Goal: Task Accomplishment & Management: Use online tool/utility

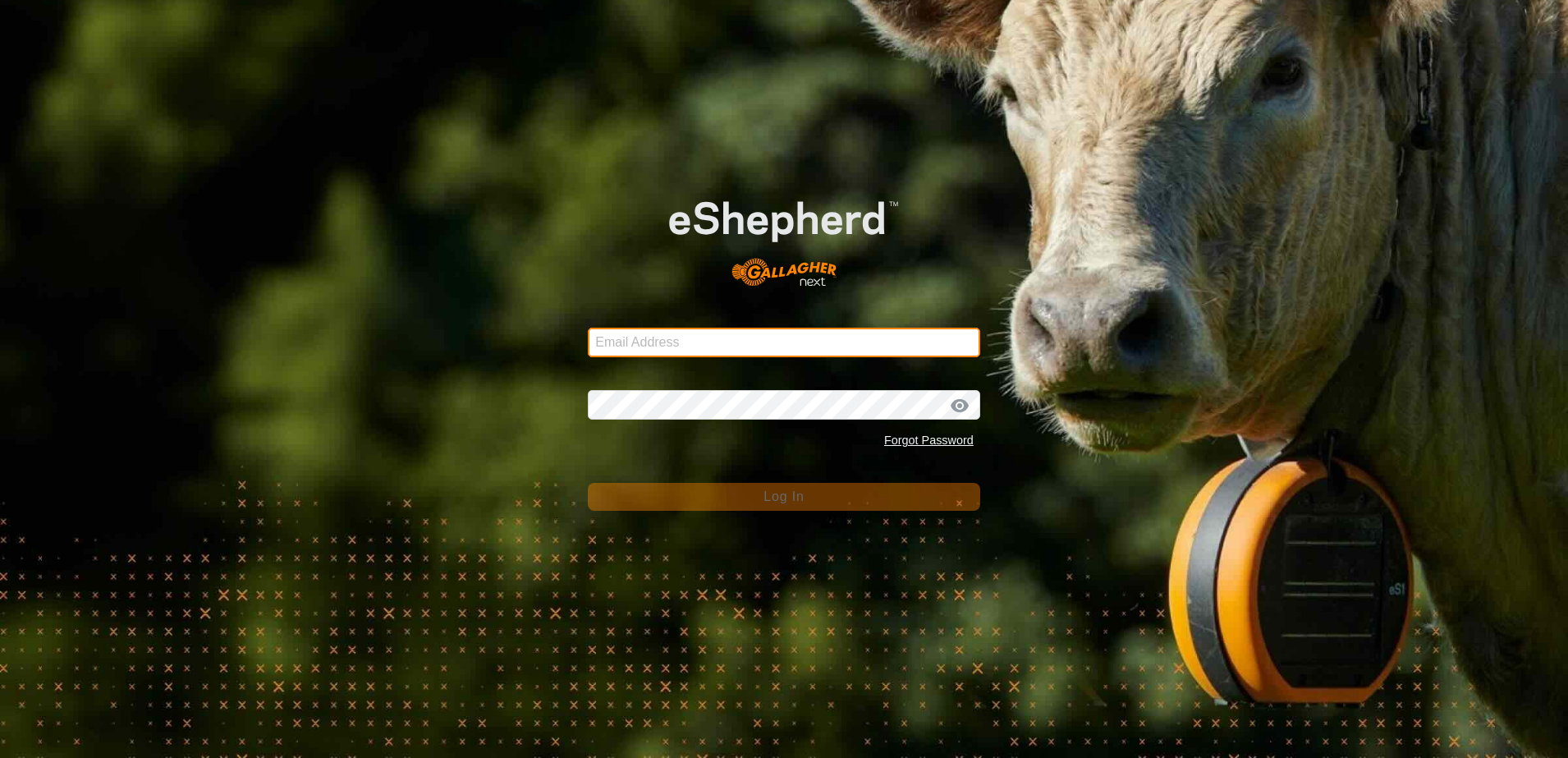
type input "[EMAIL_ADDRESS][DOMAIN_NAME]"
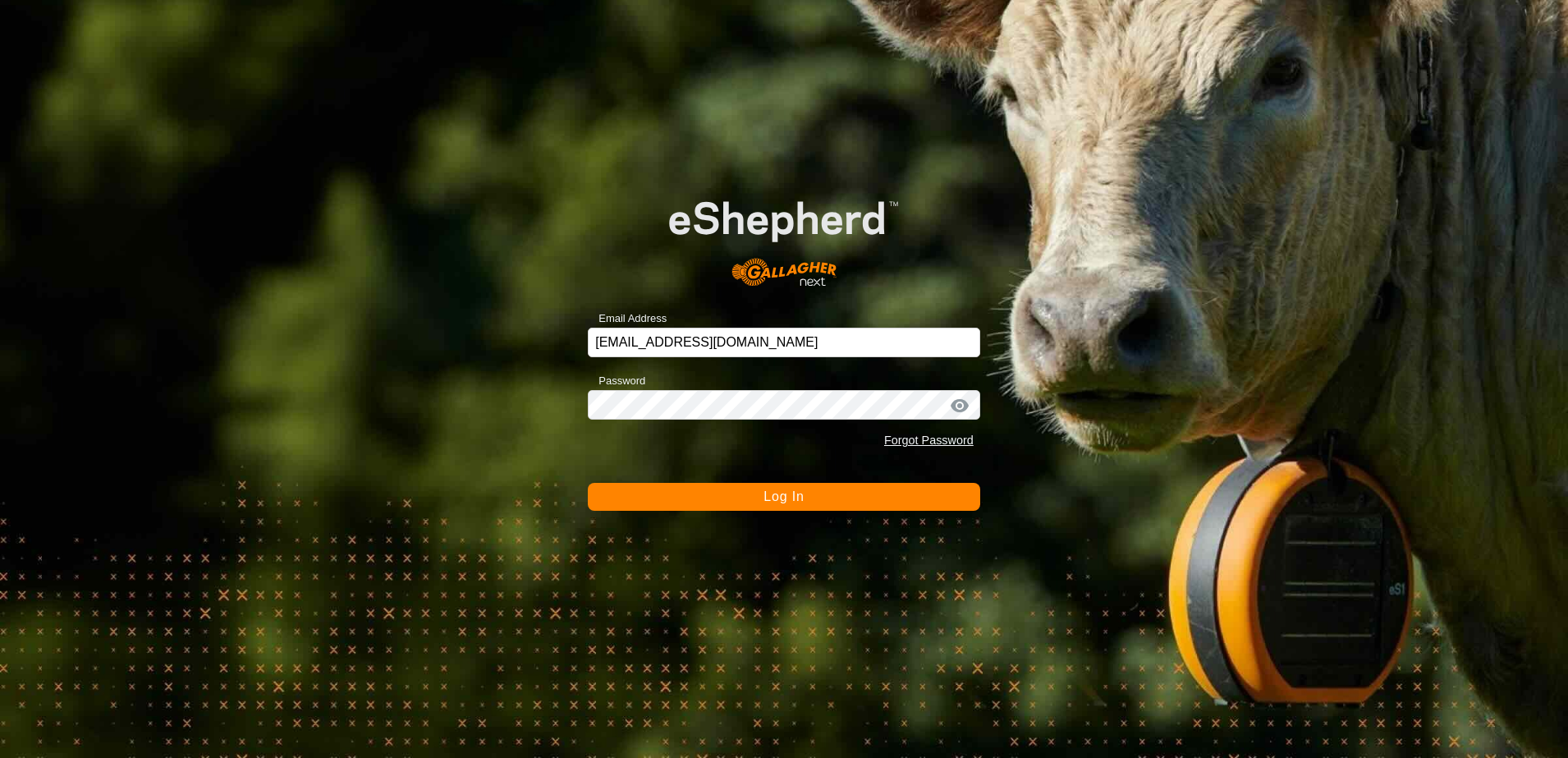
click at [706, 497] on button "Log In" at bounding box center [784, 497] width 393 height 28
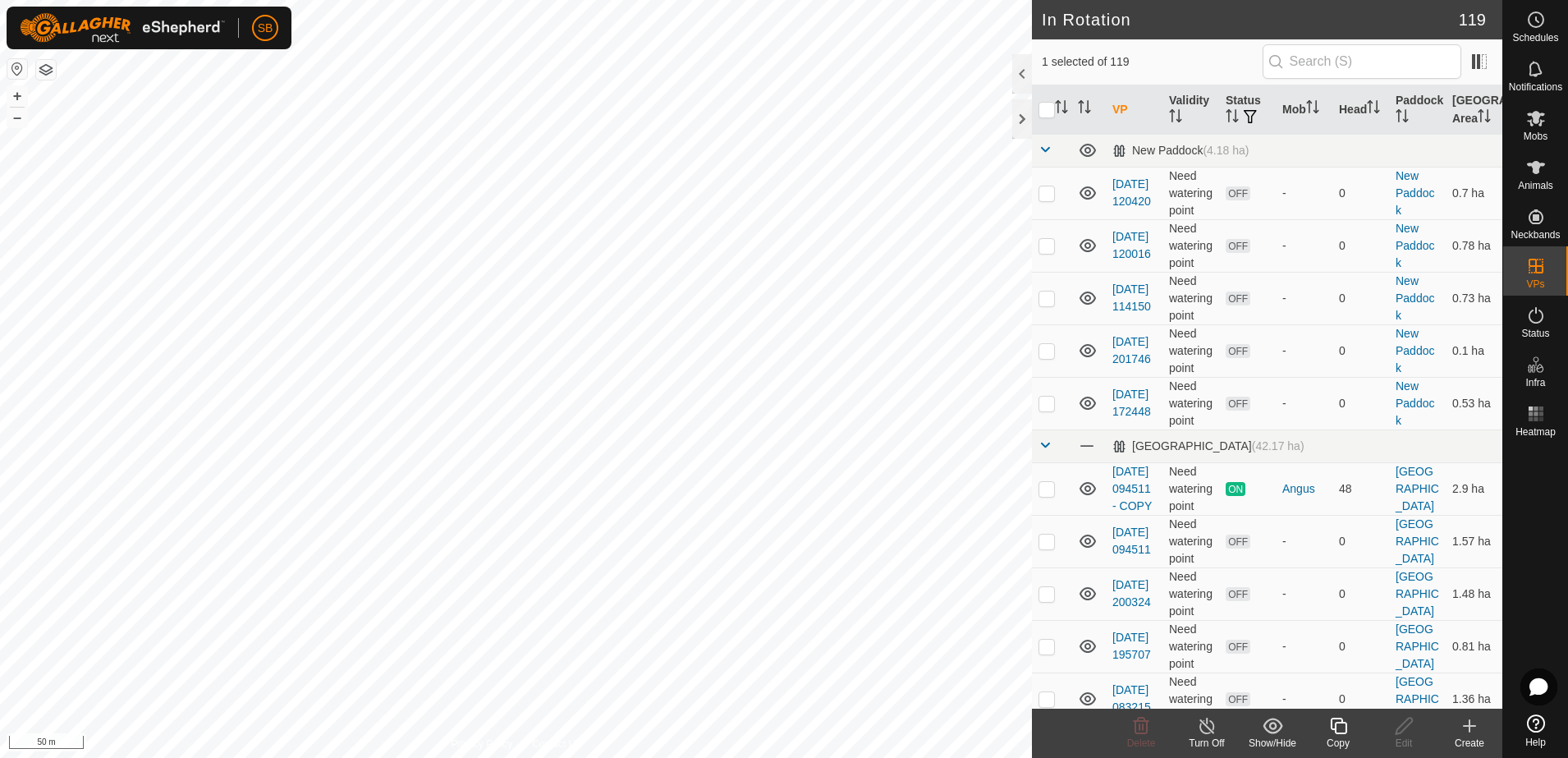
click at [1338, 730] on icon at bounding box center [1339, 725] width 21 height 20
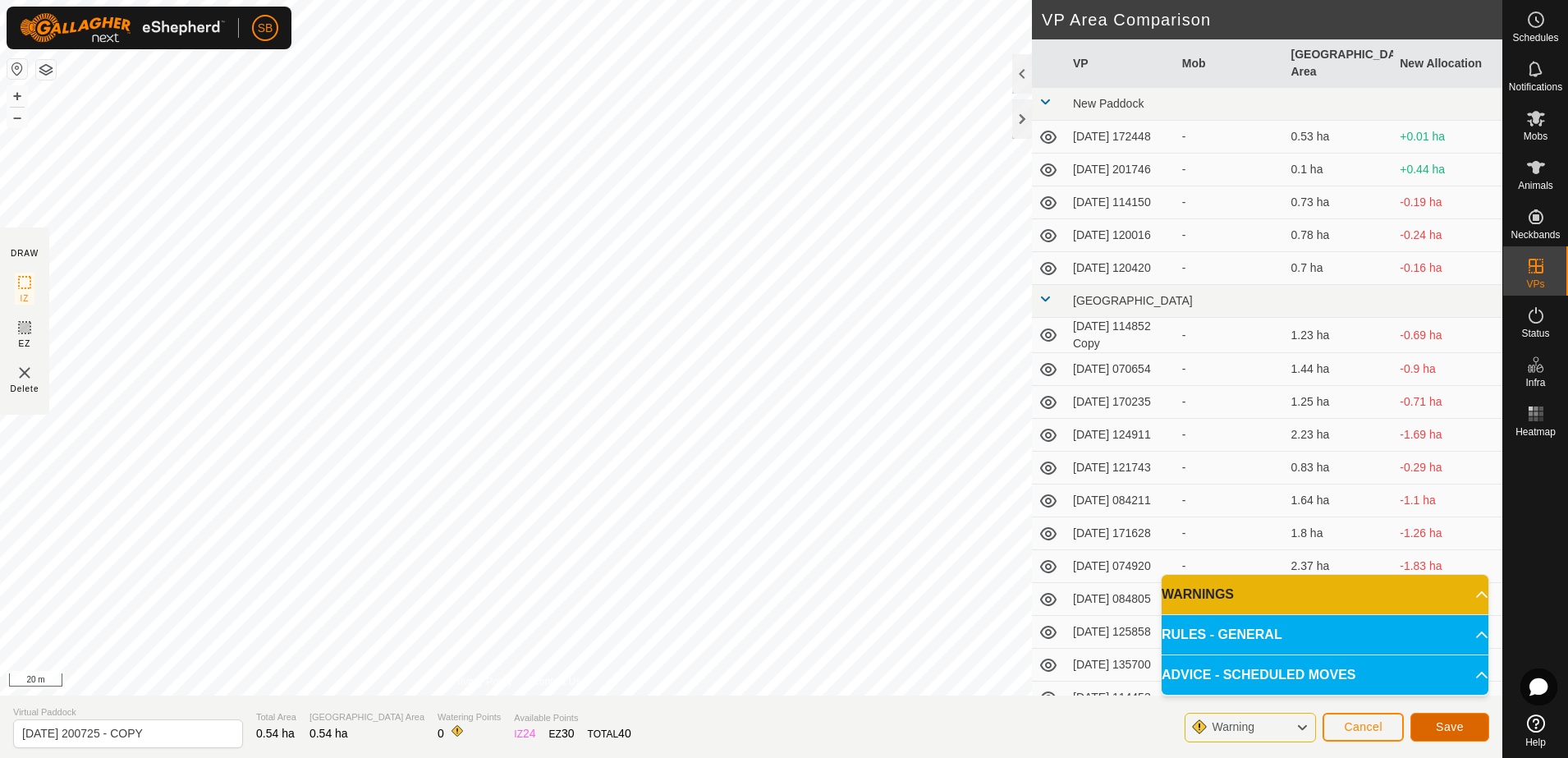
click at [1430, 733] on button "Save" at bounding box center [1449, 727] width 79 height 29
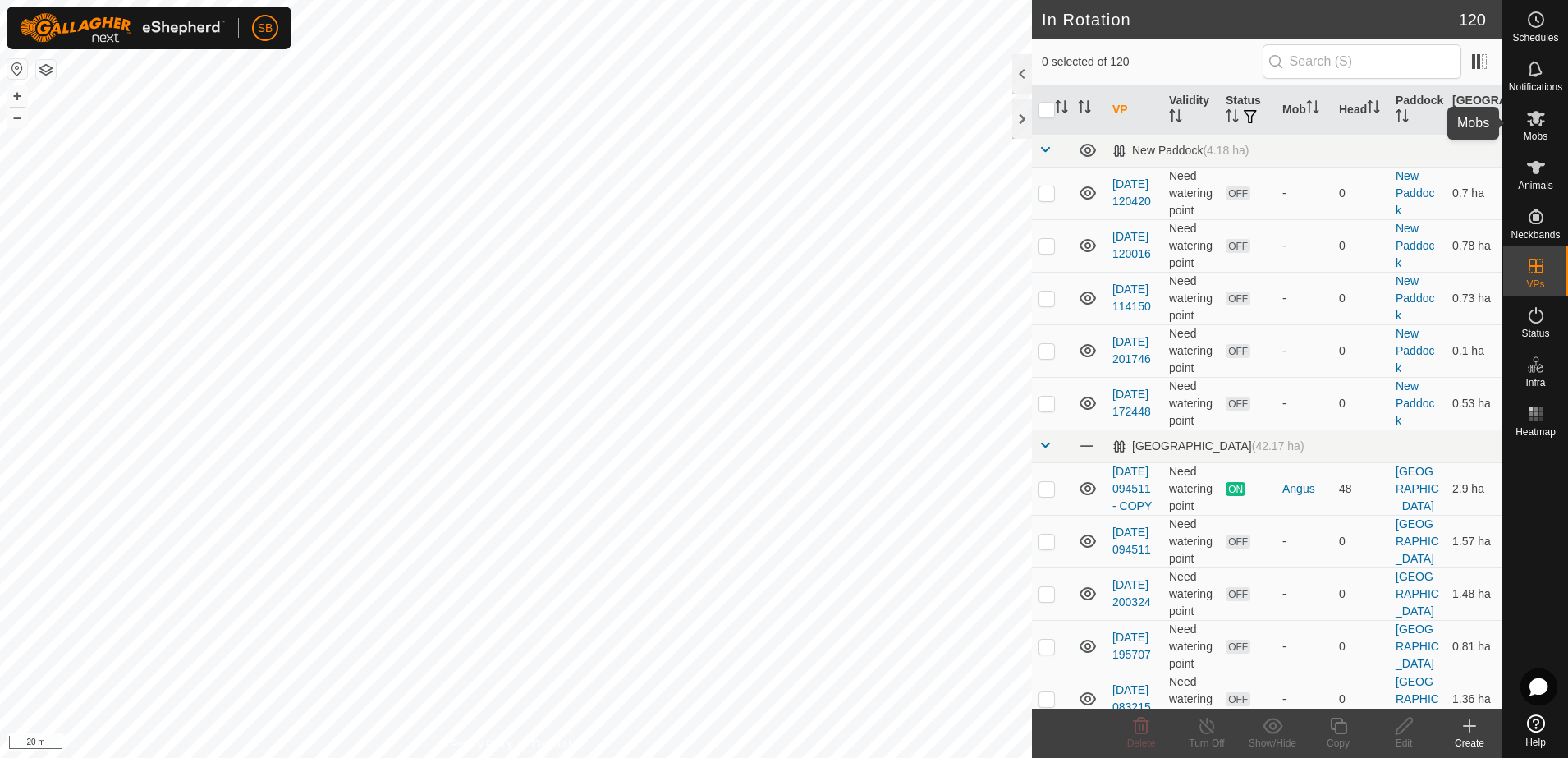
click at [1544, 126] on icon at bounding box center [1536, 118] width 20 height 20
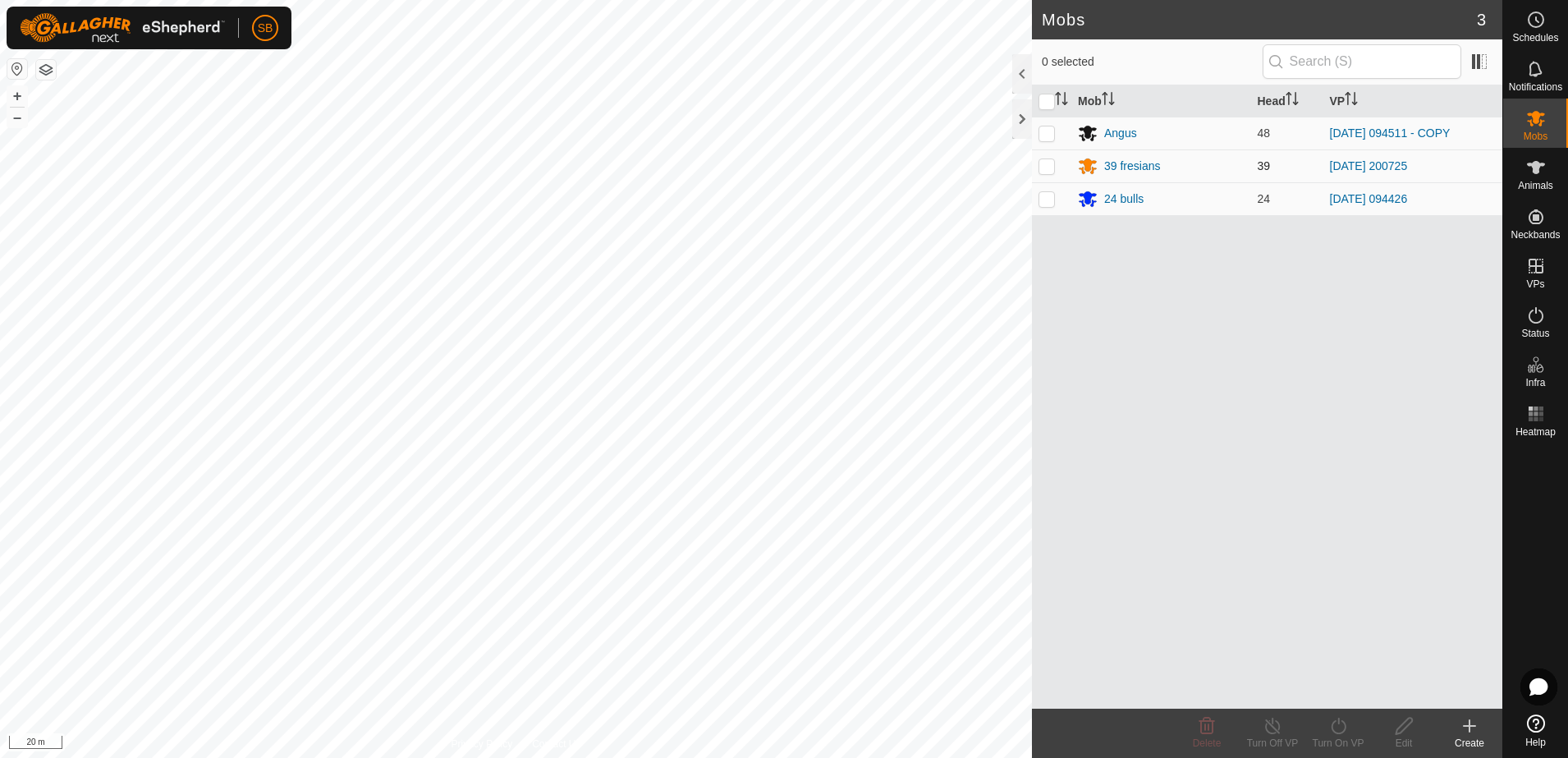
click at [1051, 165] on p-checkbox at bounding box center [1046, 165] width 16 height 13
checkbox input "true"
click at [1341, 732] on icon at bounding box center [1338, 725] width 15 height 16
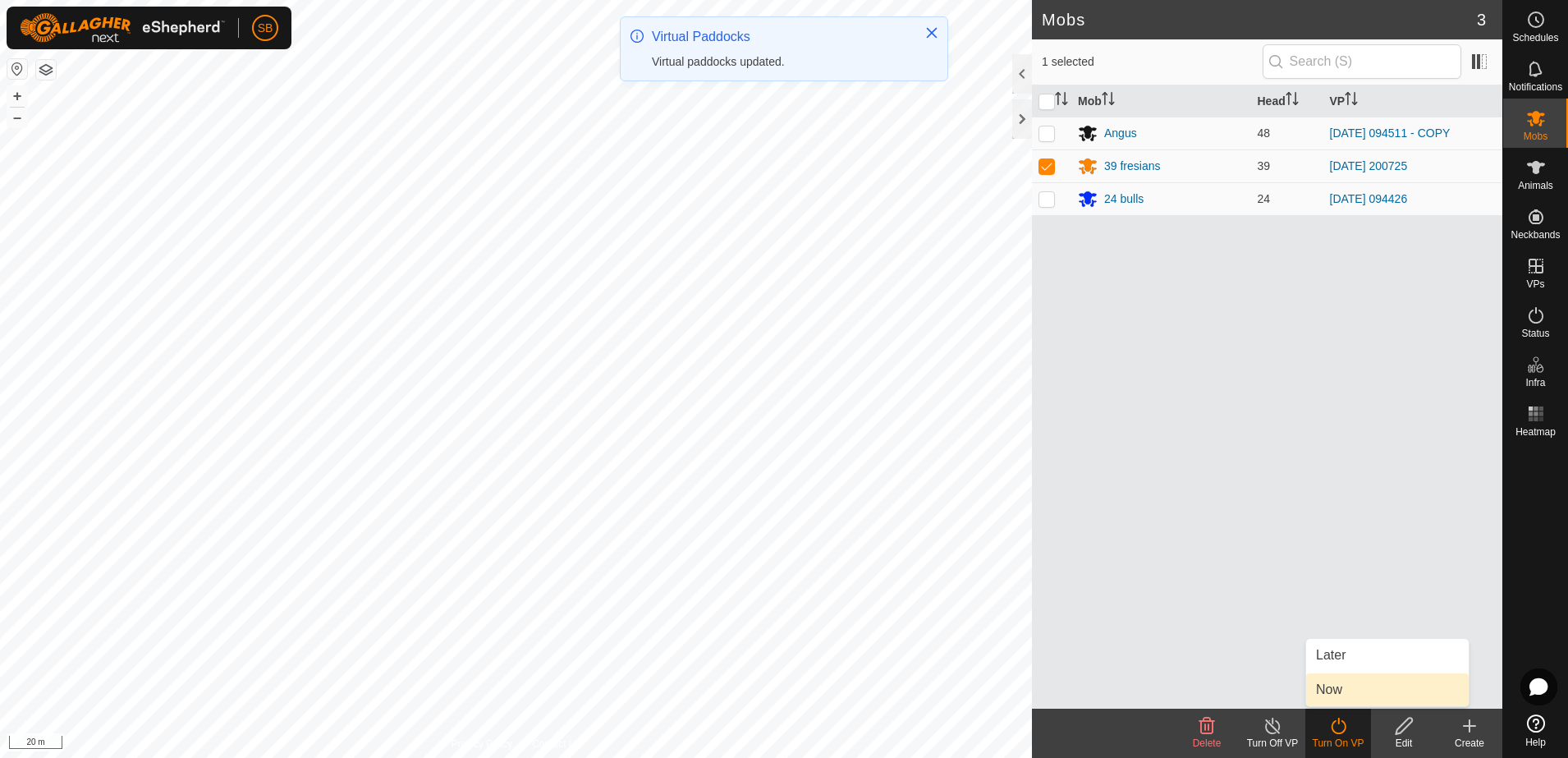
click at [1347, 688] on link "Now" at bounding box center [1388, 690] width 163 height 33
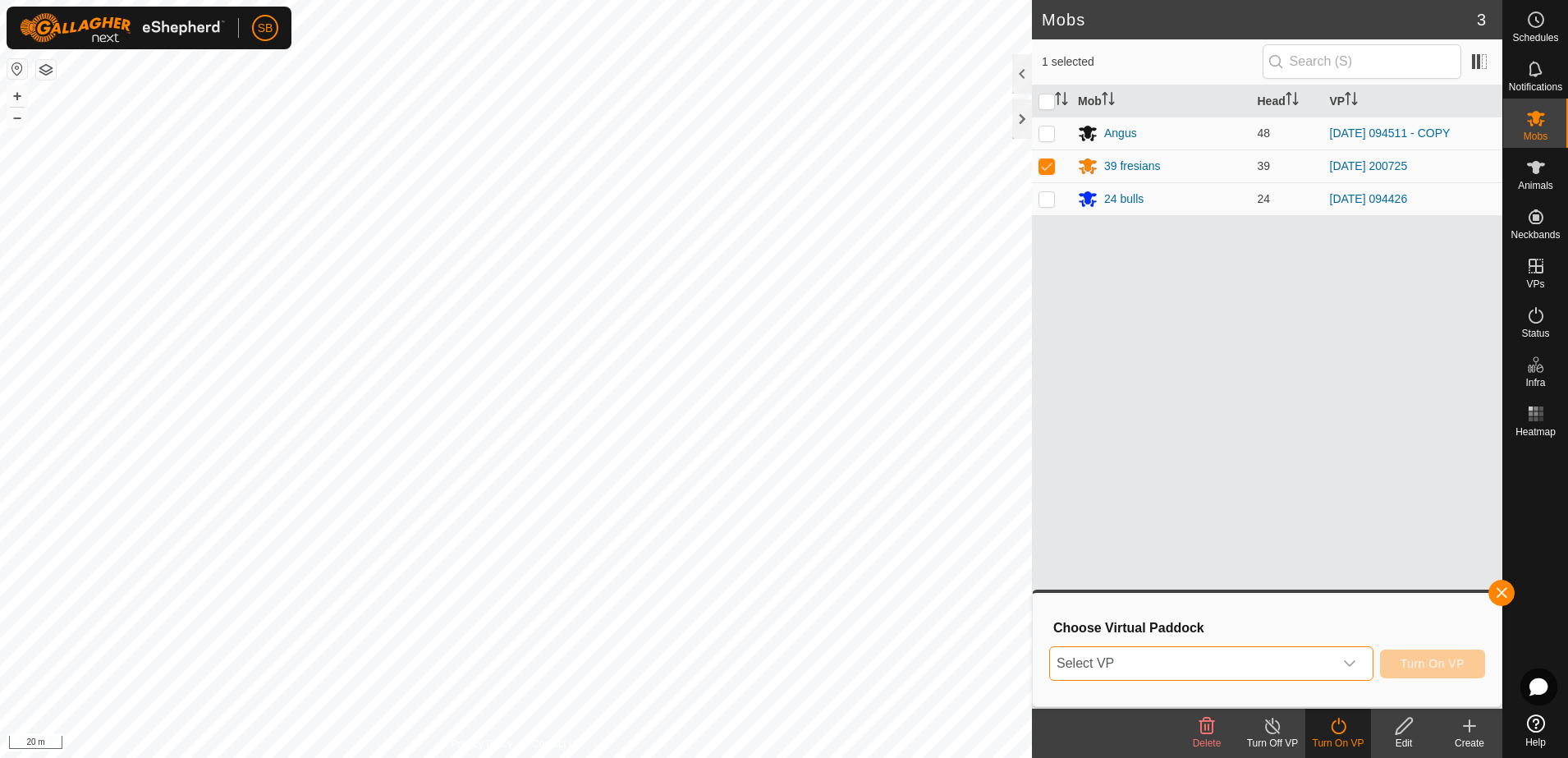
click at [1319, 652] on span "Select VP" at bounding box center [1192, 664] width 283 height 33
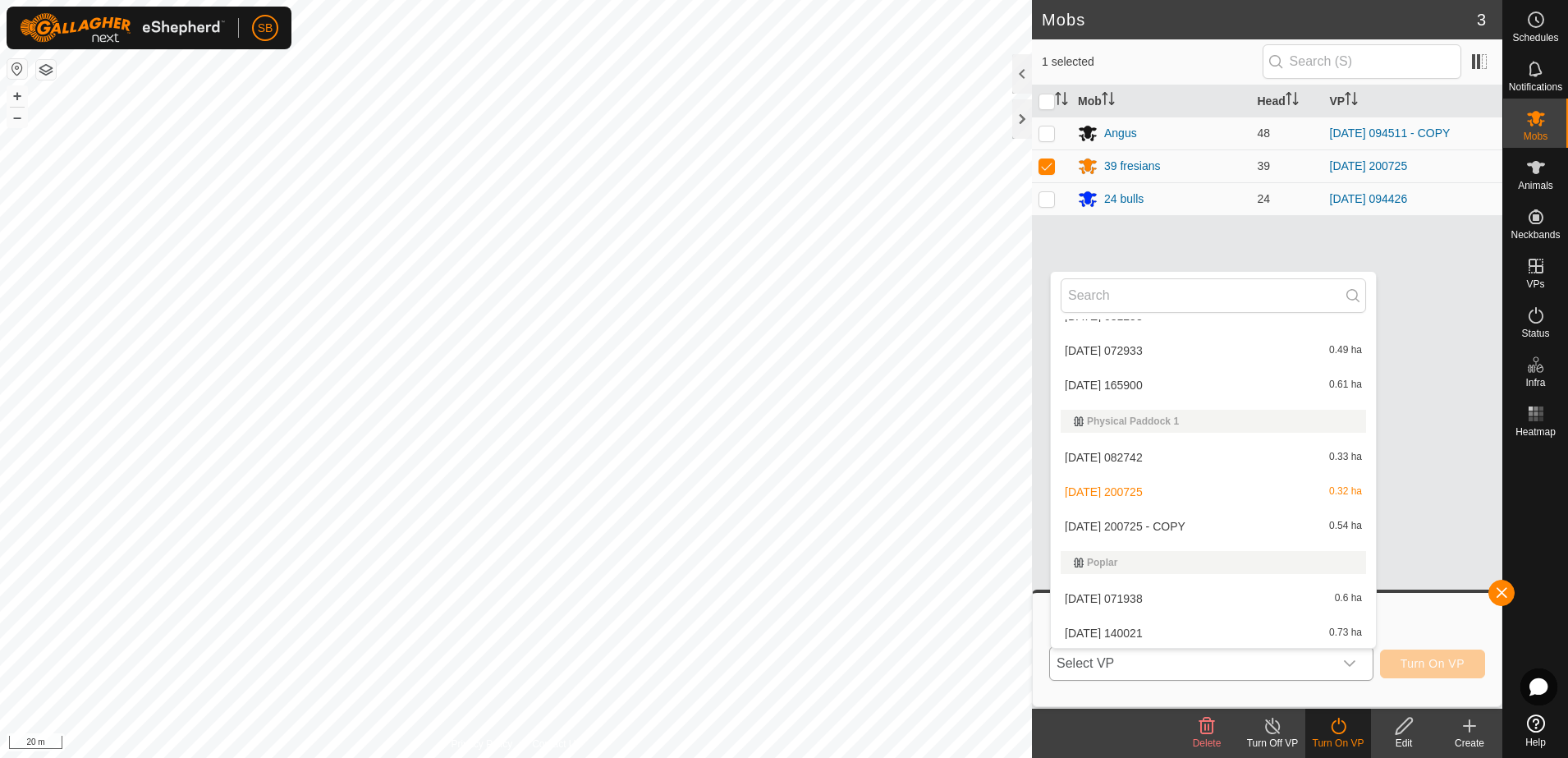
scroll to position [3149, 0]
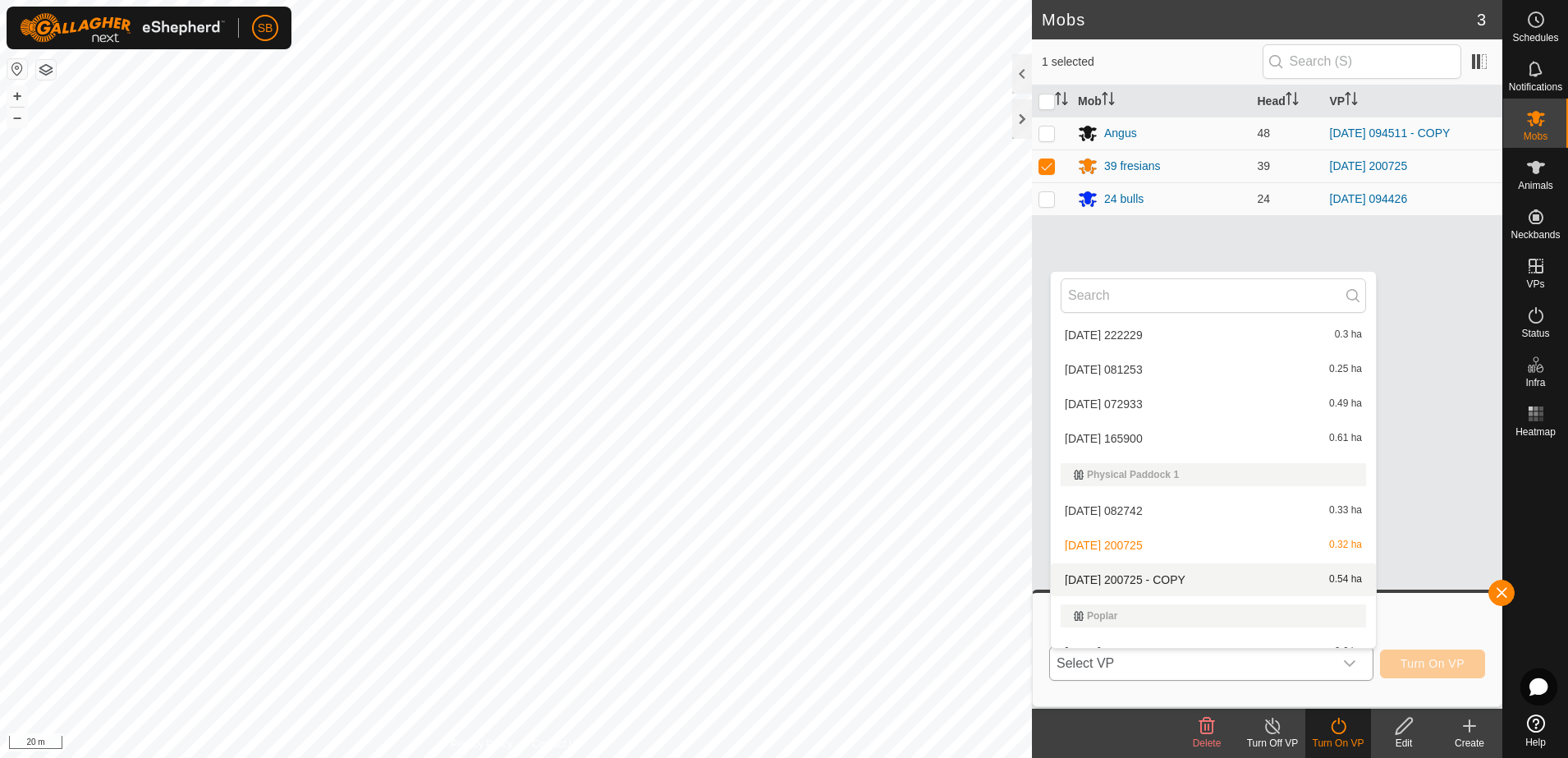
click at [1167, 577] on li "[DATE] 200725 - COPY 0.54 ha" at bounding box center [1214, 580] width 325 height 33
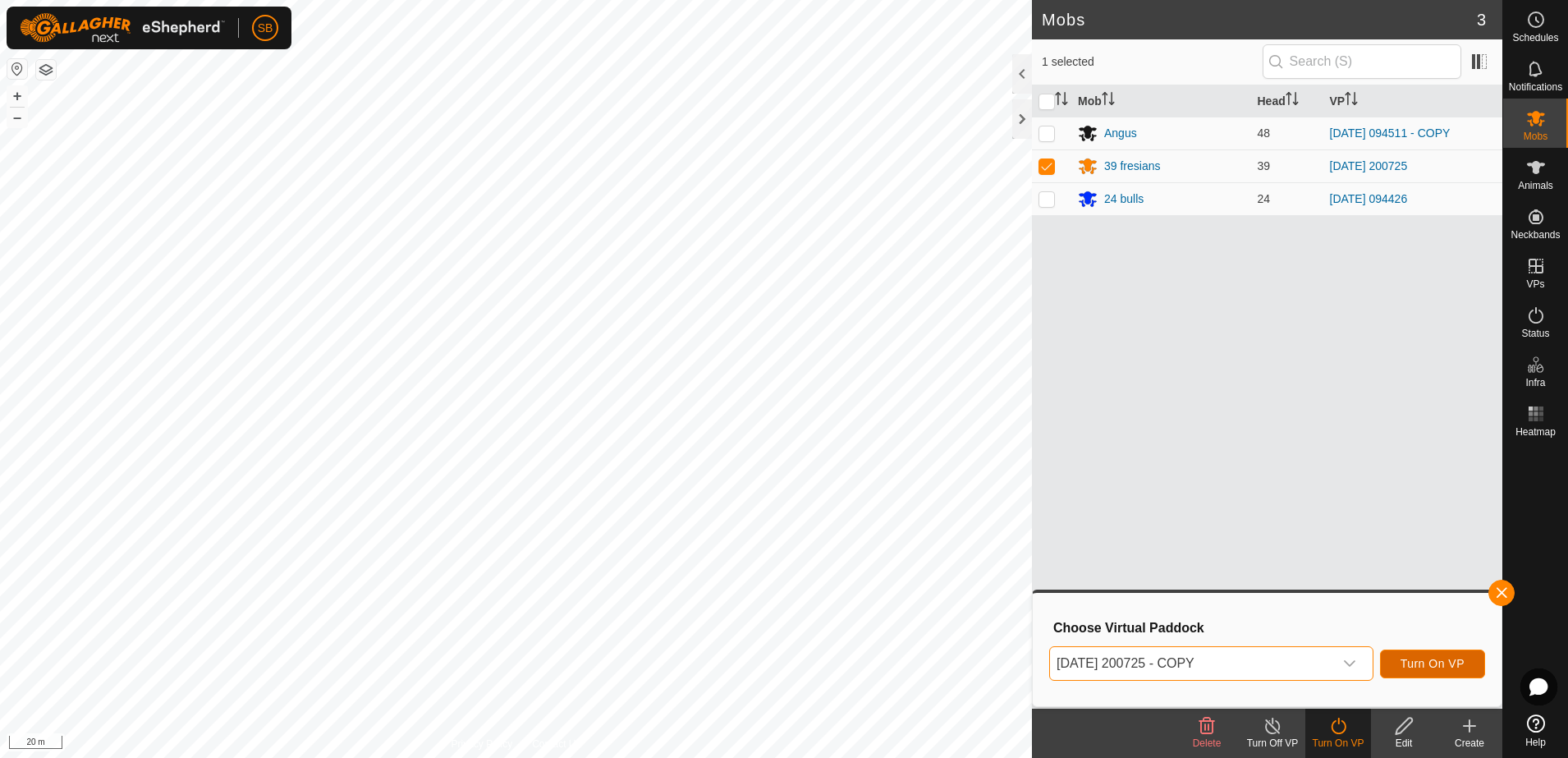
click at [1431, 665] on span "Turn On VP" at bounding box center [1433, 663] width 64 height 13
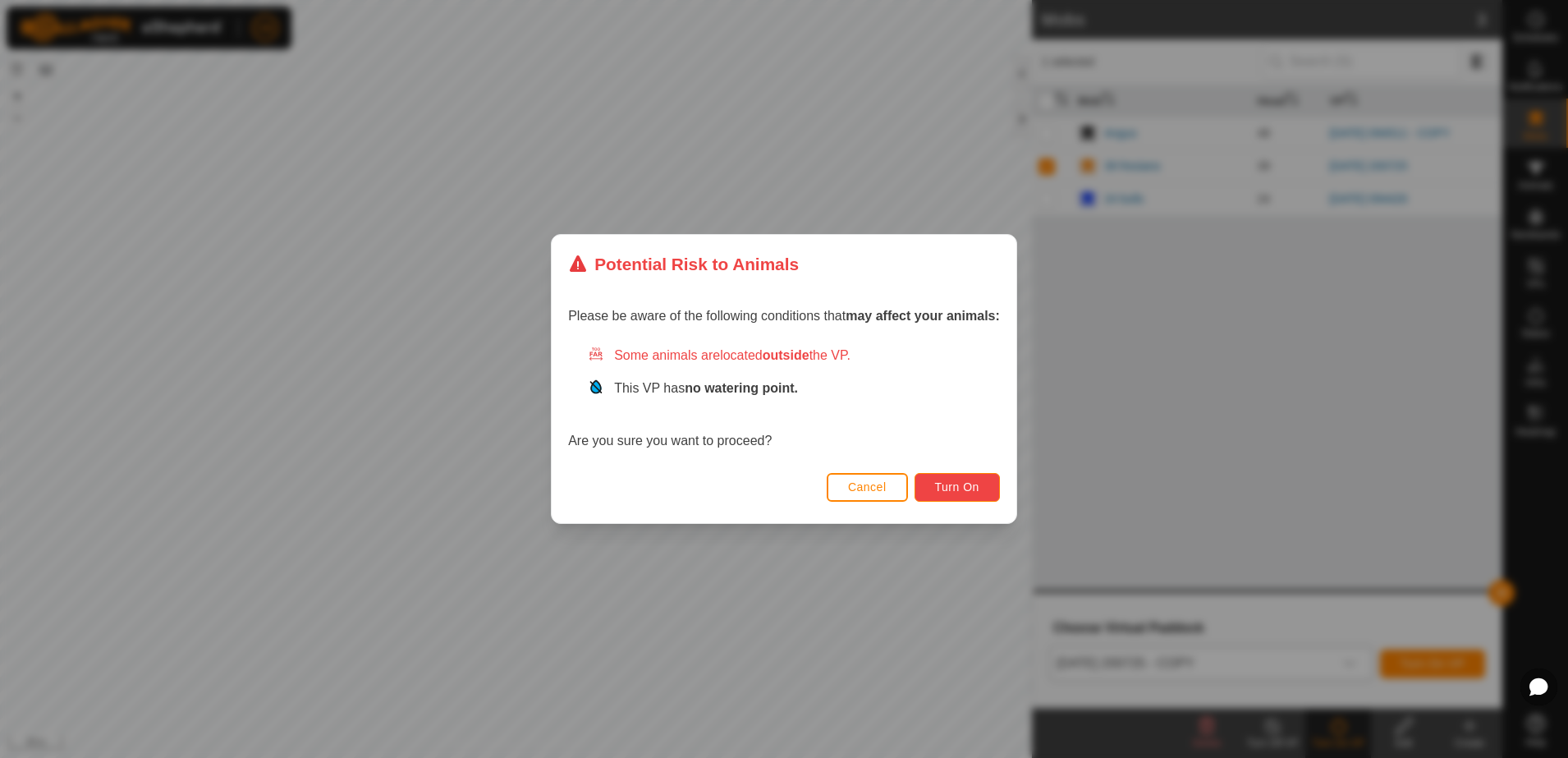
click at [936, 480] on span "Turn On" at bounding box center [957, 486] width 44 height 13
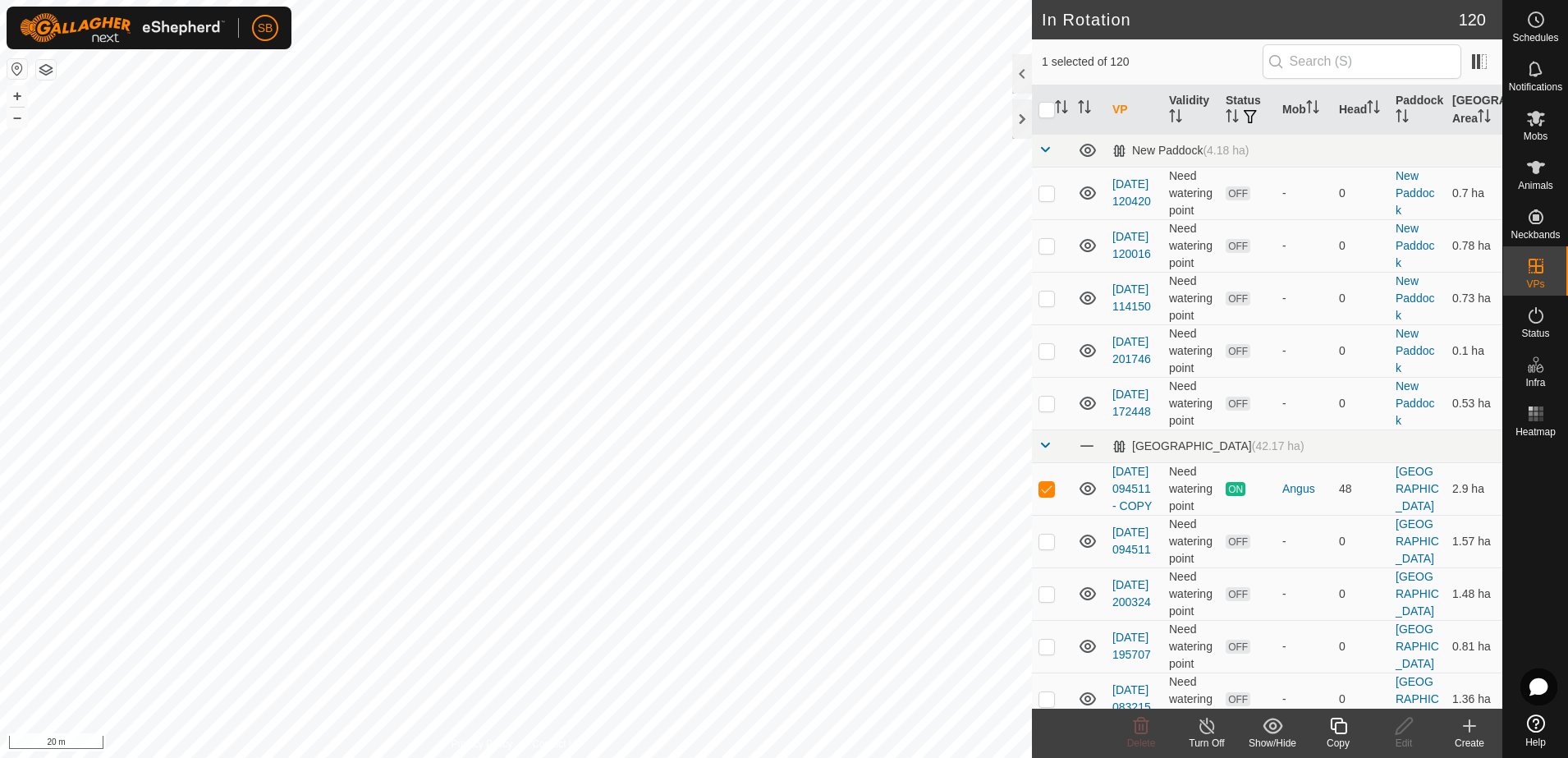
click at [1341, 726] on icon at bounding box center [1339, 725] width 21 height 20
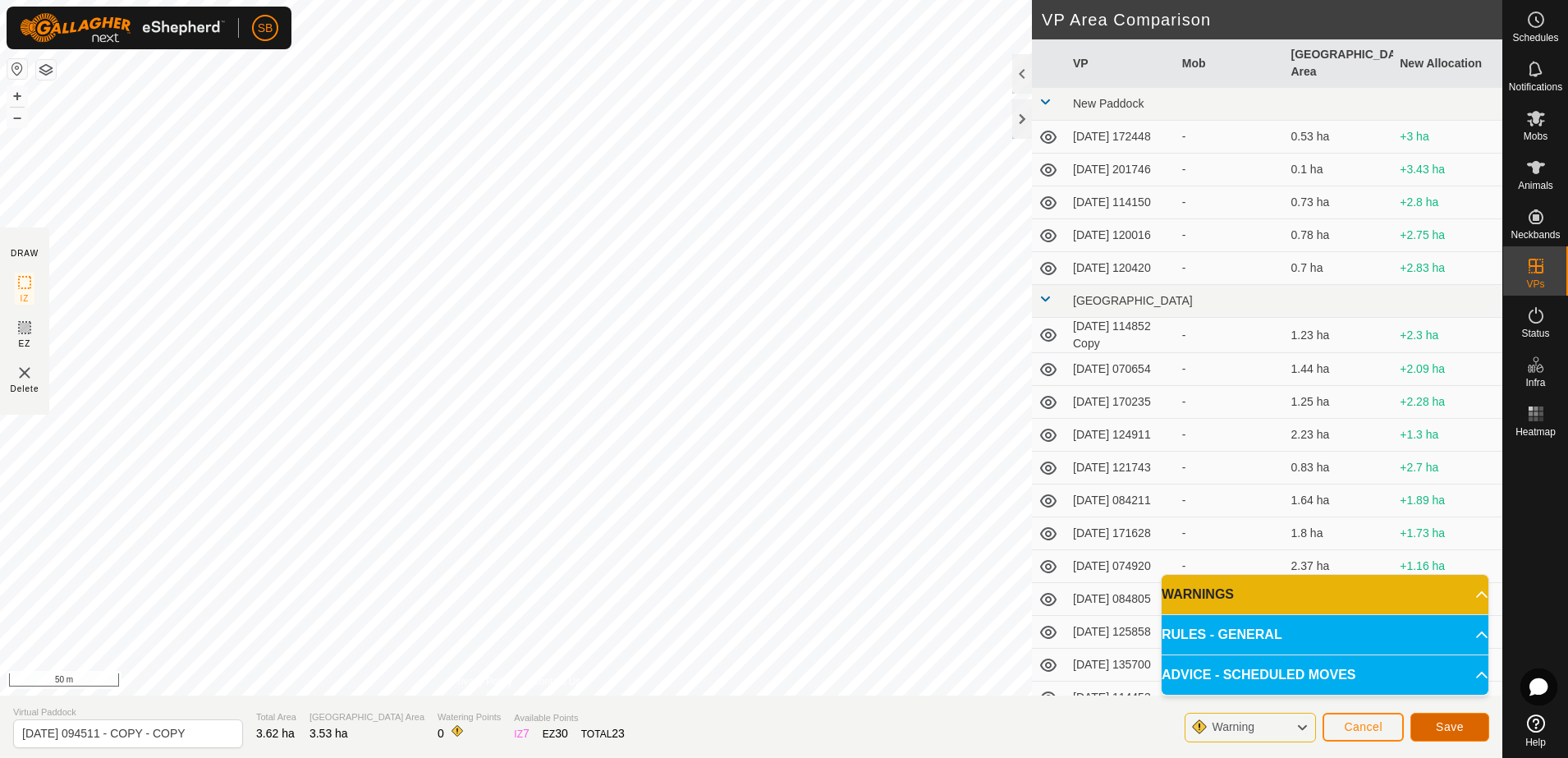
click at [1437, 729] on span "Save" at bounding box center [1450, 726] width 28 height 13
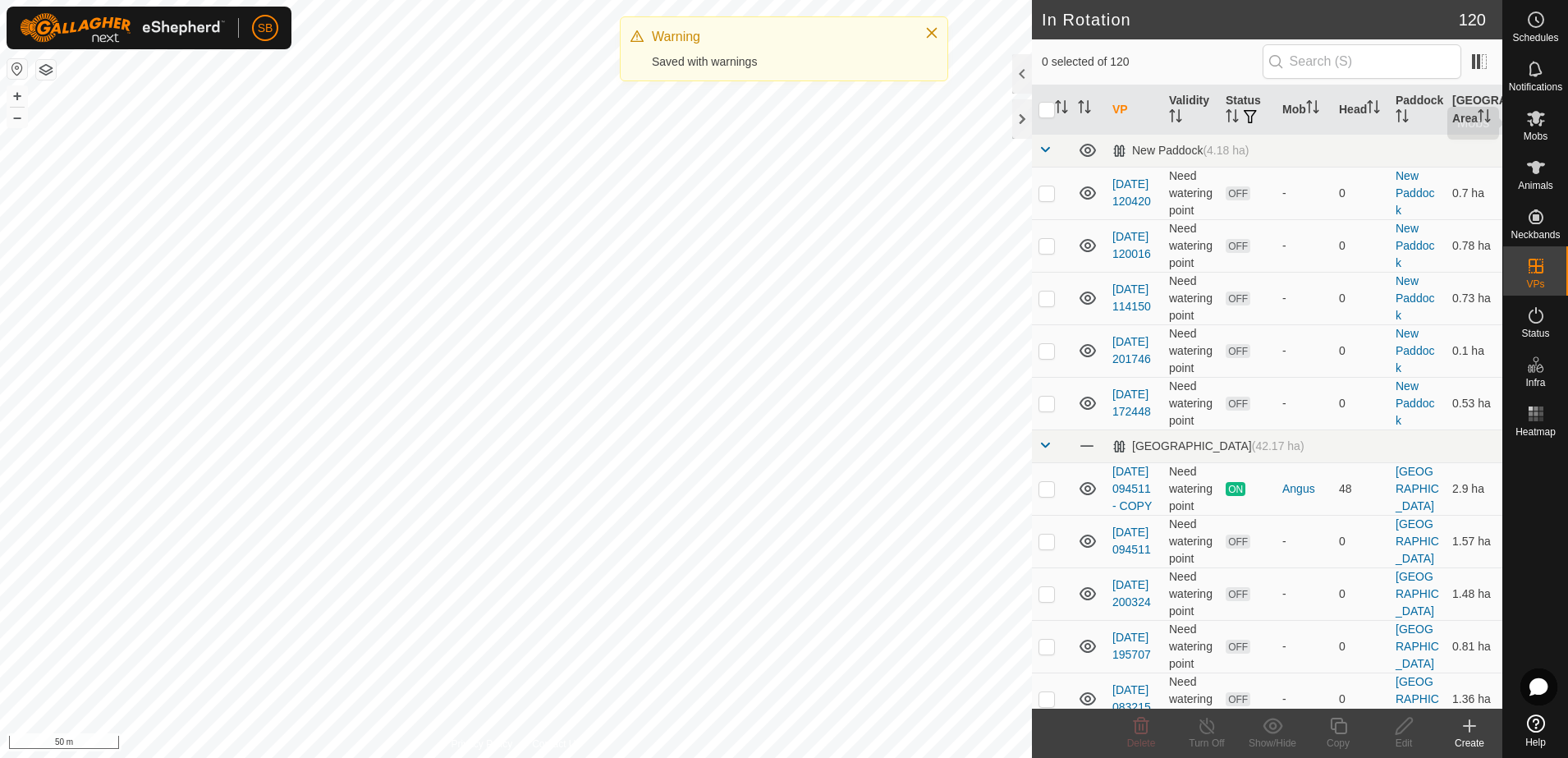
click at [1531, 132] on span "Mobs" at bounding box center [1536, 136] width 24 height 10
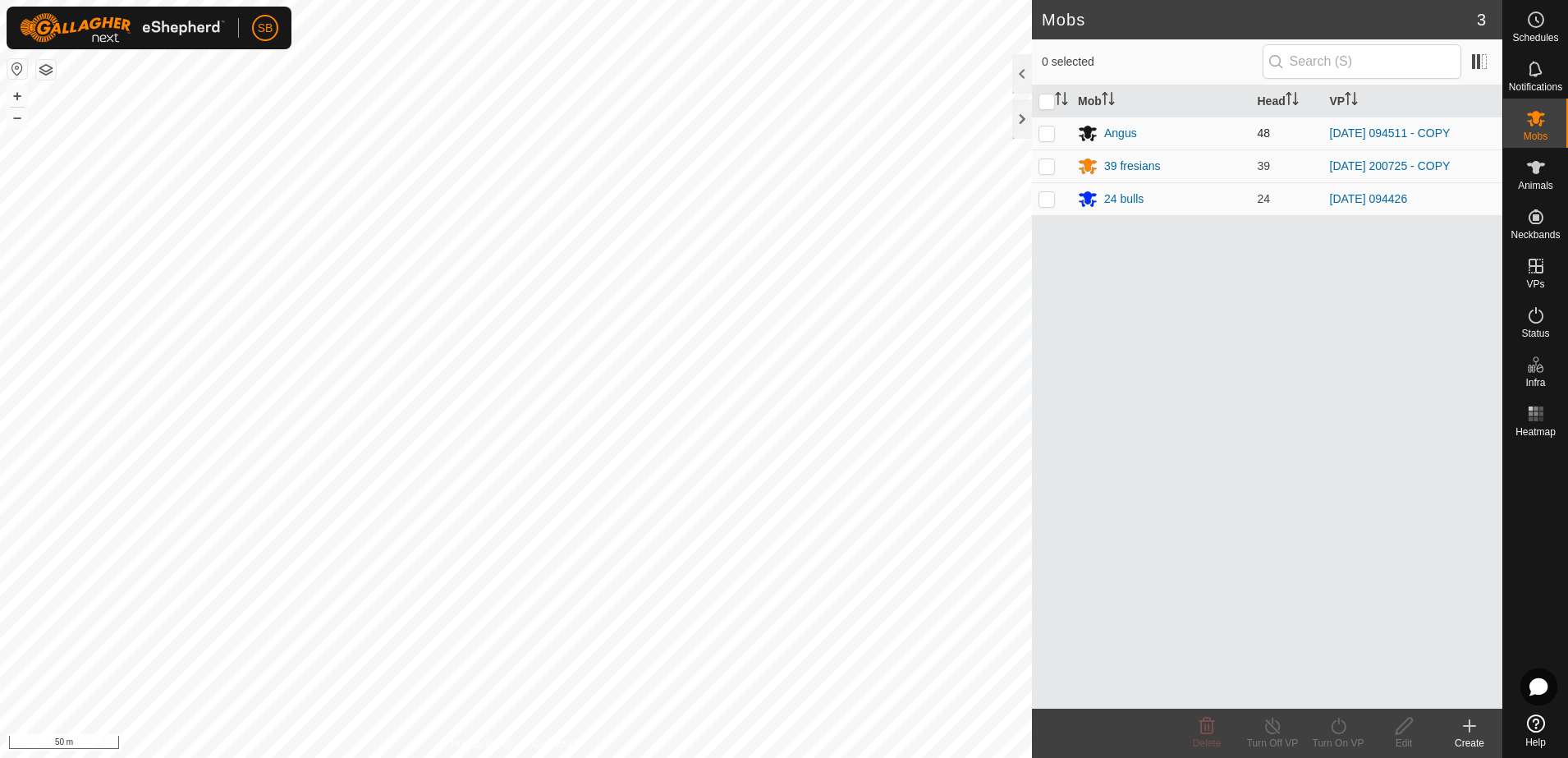
click at [1048, 132] on p-checkbox at bounding box center [1046, 132] width 16 height 13
checkbox input "true"
click at [1341, 732] on icon at bounding box center [1338, 725] width 15 height 16
click at [1364, 686] on link "Now" at bounding box center [1388, 690] width 163 height 33
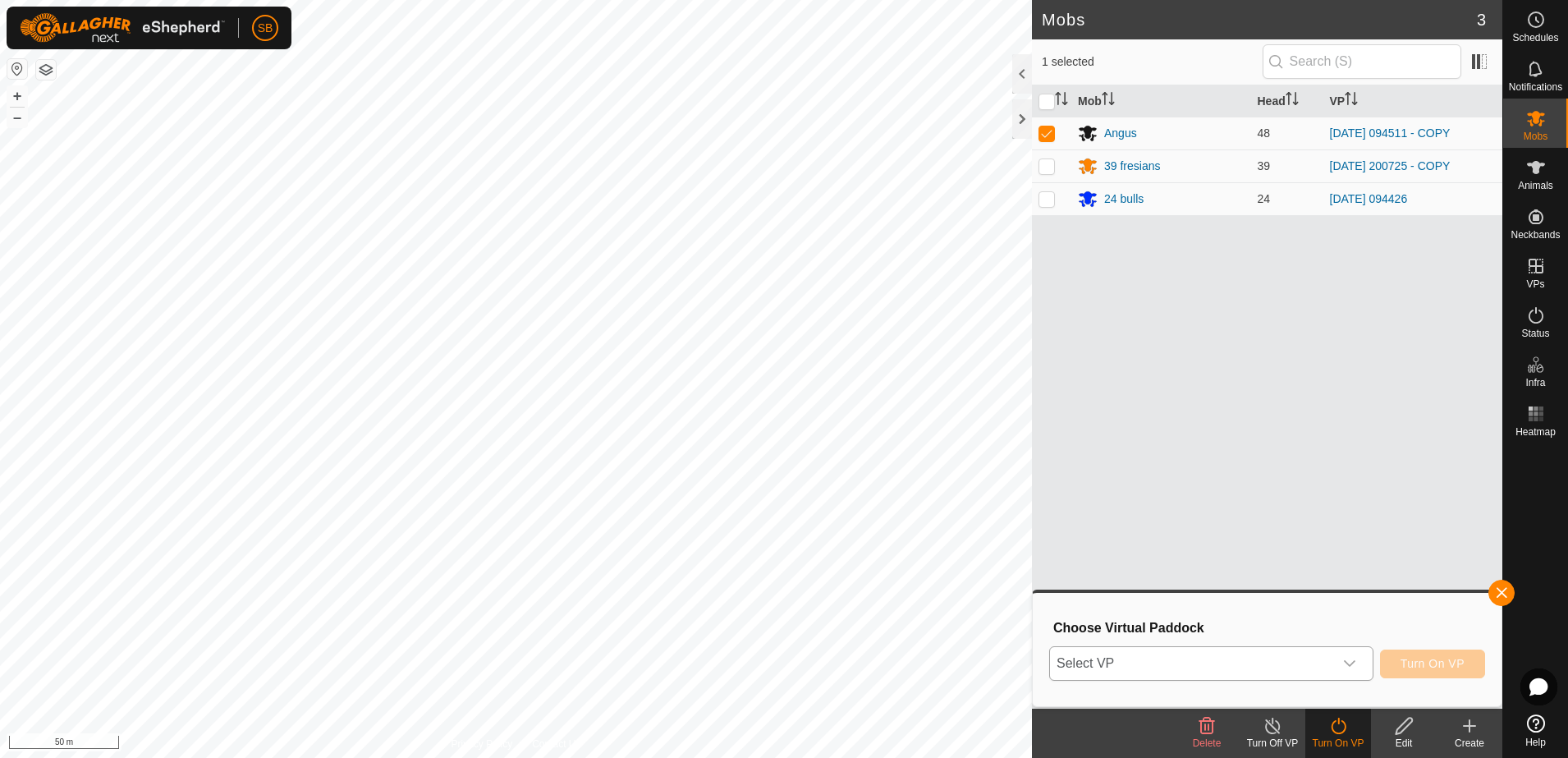
click at [1249, 658] on span "Select VP" at bounding box center [1192, 664] width 283 height 33
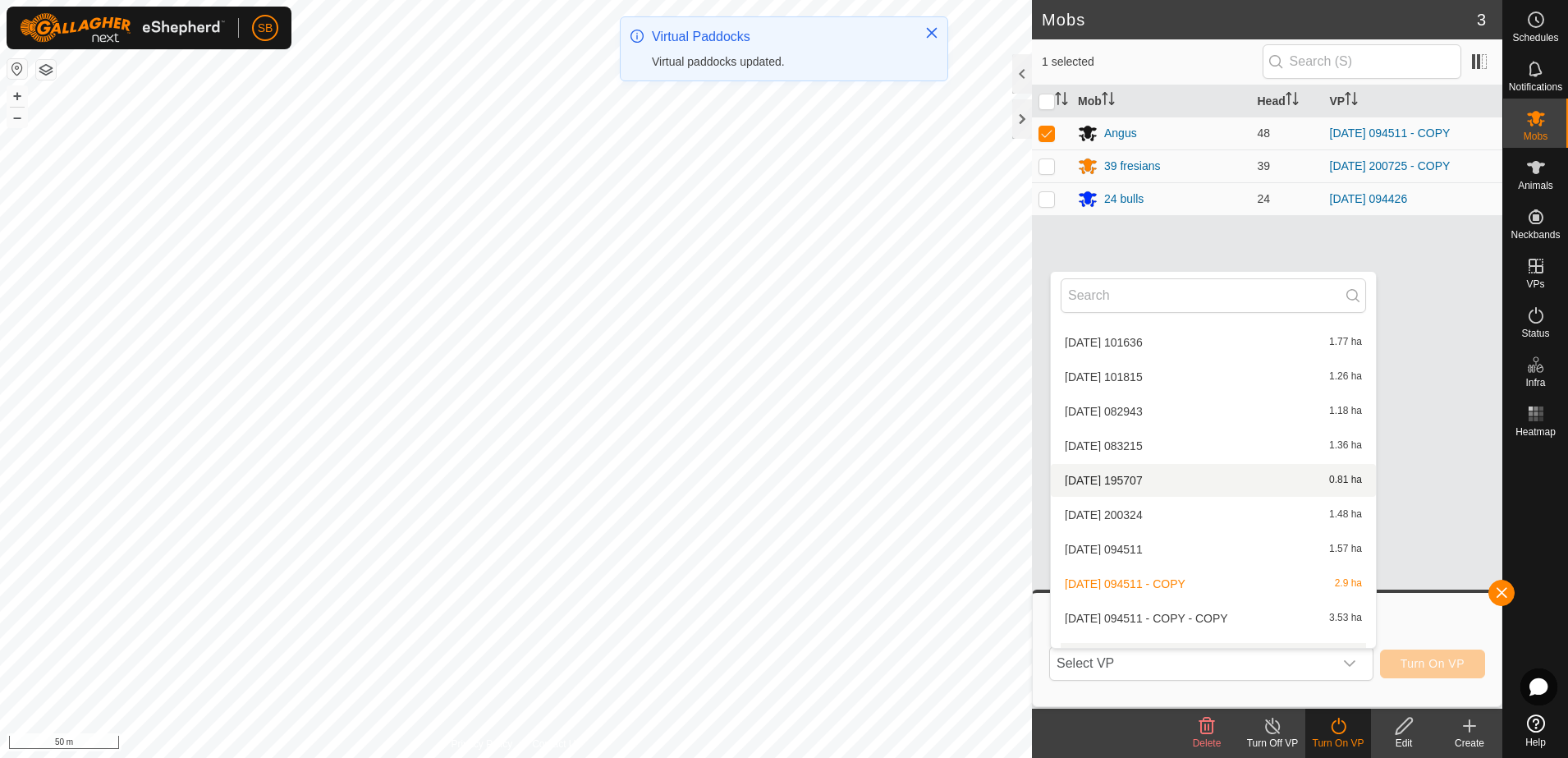
scroll to position [2484, 0]
click at [1188, 580] on li "[DATE] 094511 - COPY - COPY 3.53 ha" at bounding box center [1214, 582] width 325 height 33
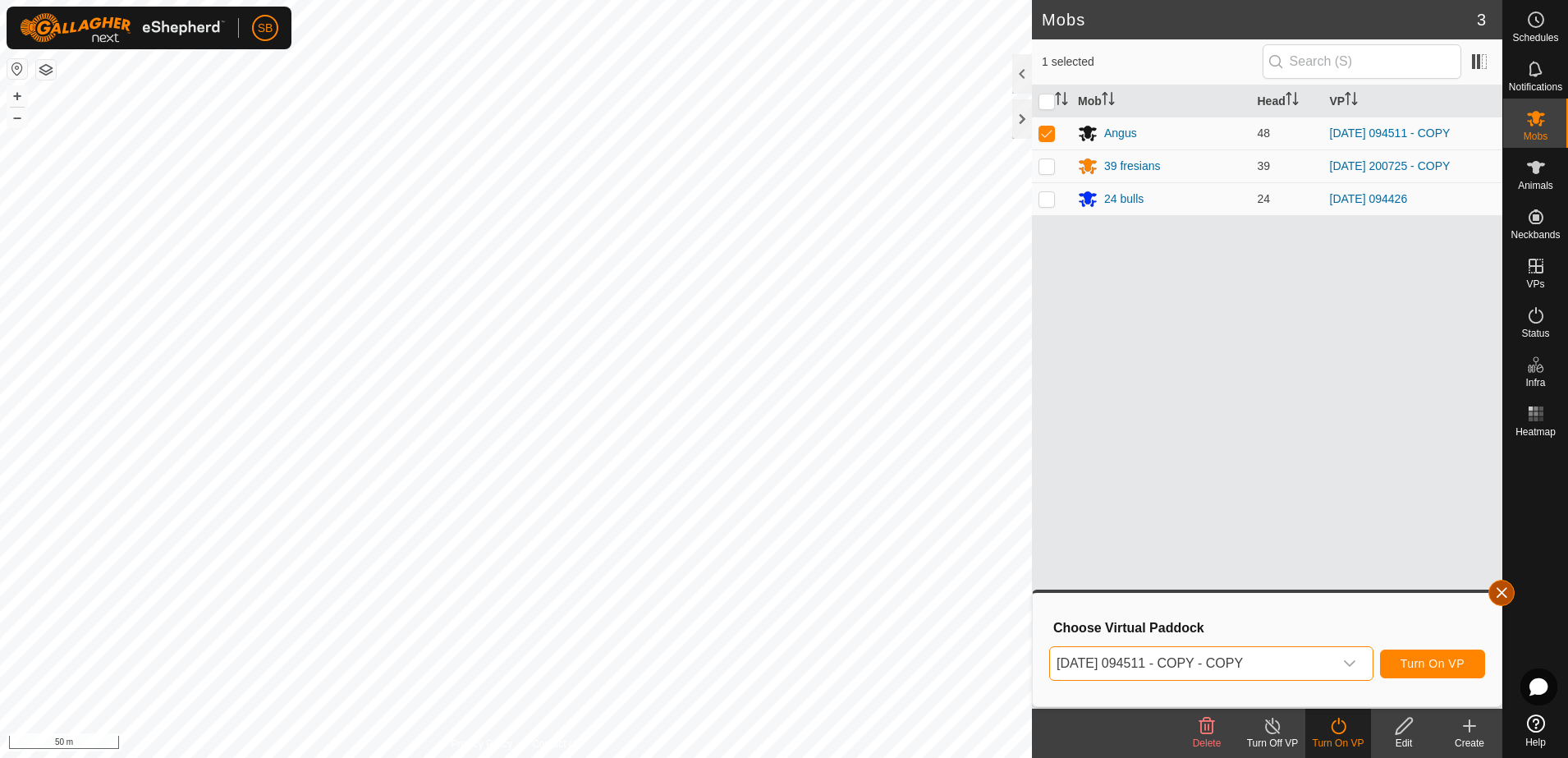
click at [1502, 589] on button "button" at bounding box center [1501, 593] width 26 height 26
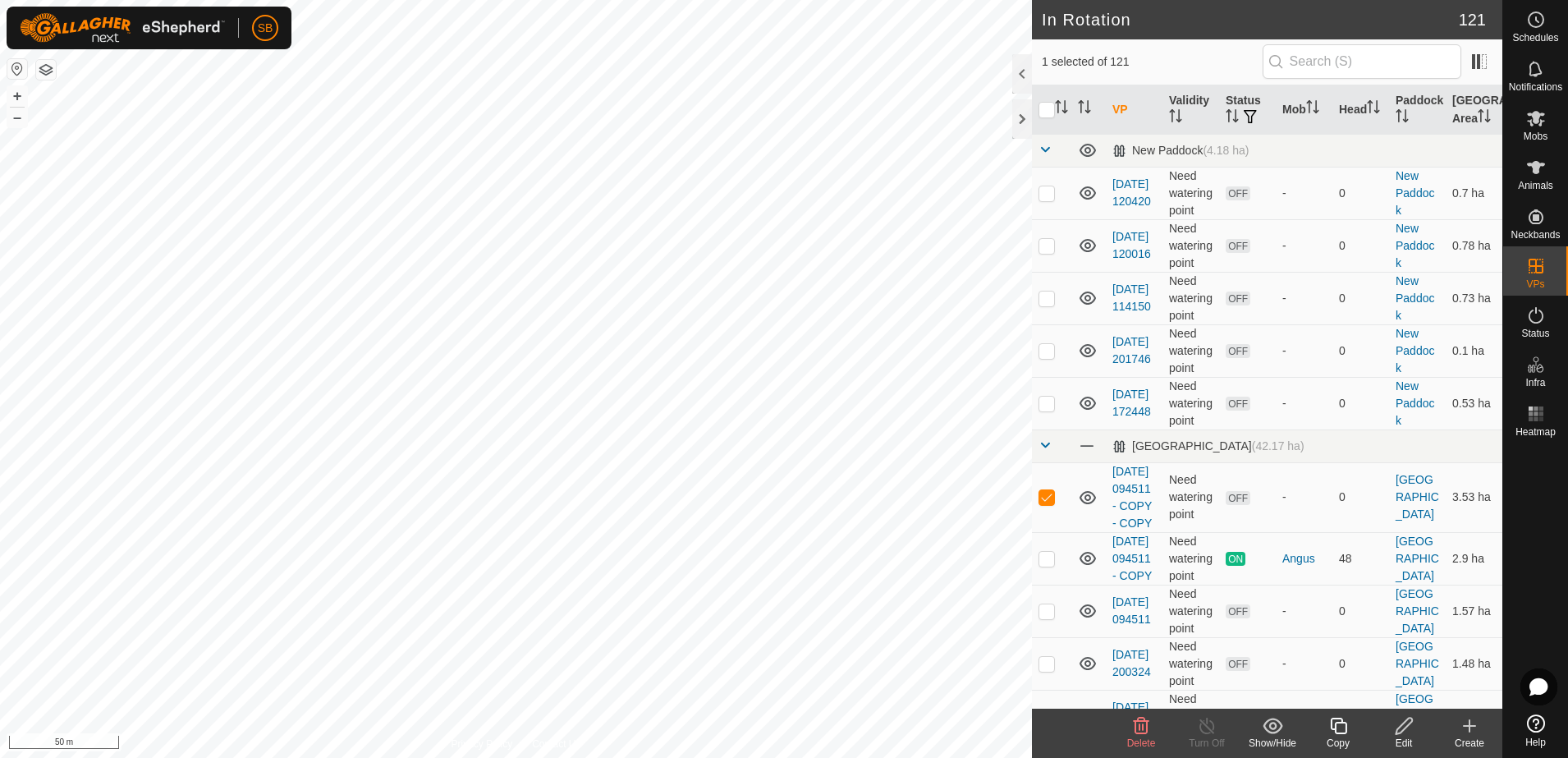
click at [1407, 725] on icon at bounding box center [1404, 725] width 16 height 16
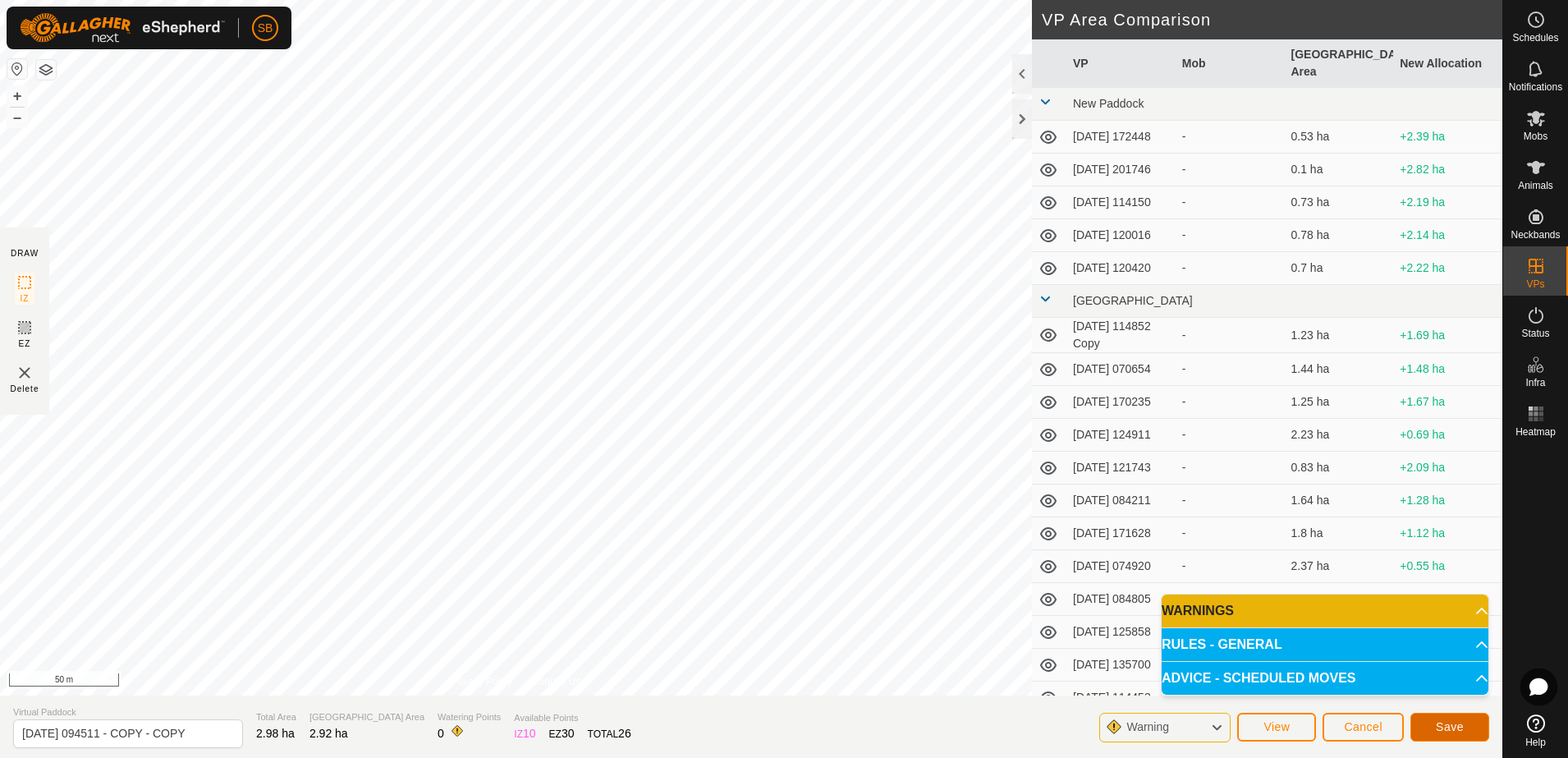
click at [1457, 723] on span "Save" at bounding box center [1450, 726] width 28 height 13
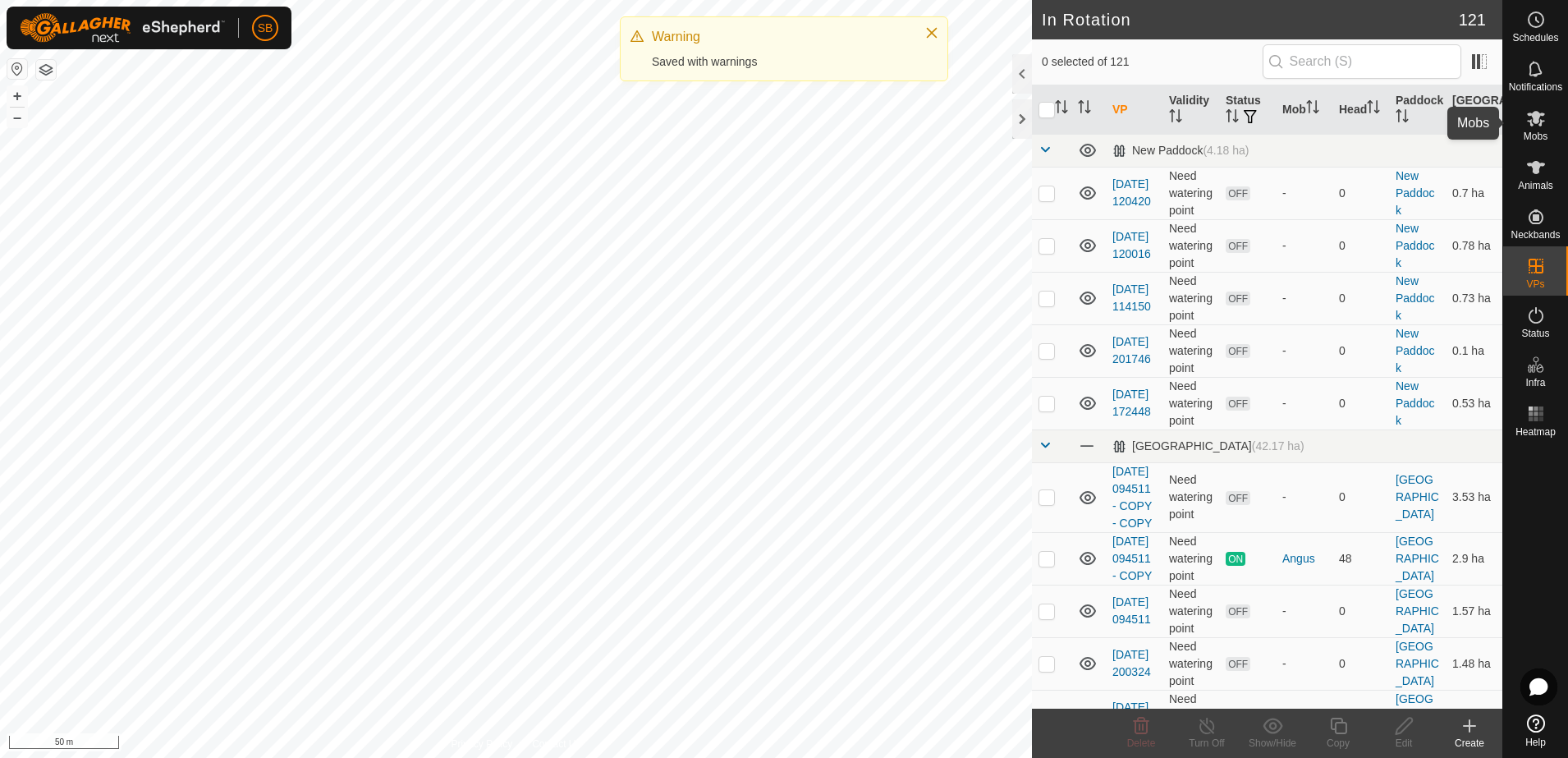
drag, startPoint x: 1546, startPoint y: 125, endPoint x: 1539, endPoint y: 144, distance: 20.2
click at [1542, 128] on es-mob-svg-icon at bounding box center [1536, 118] width 29 height 26
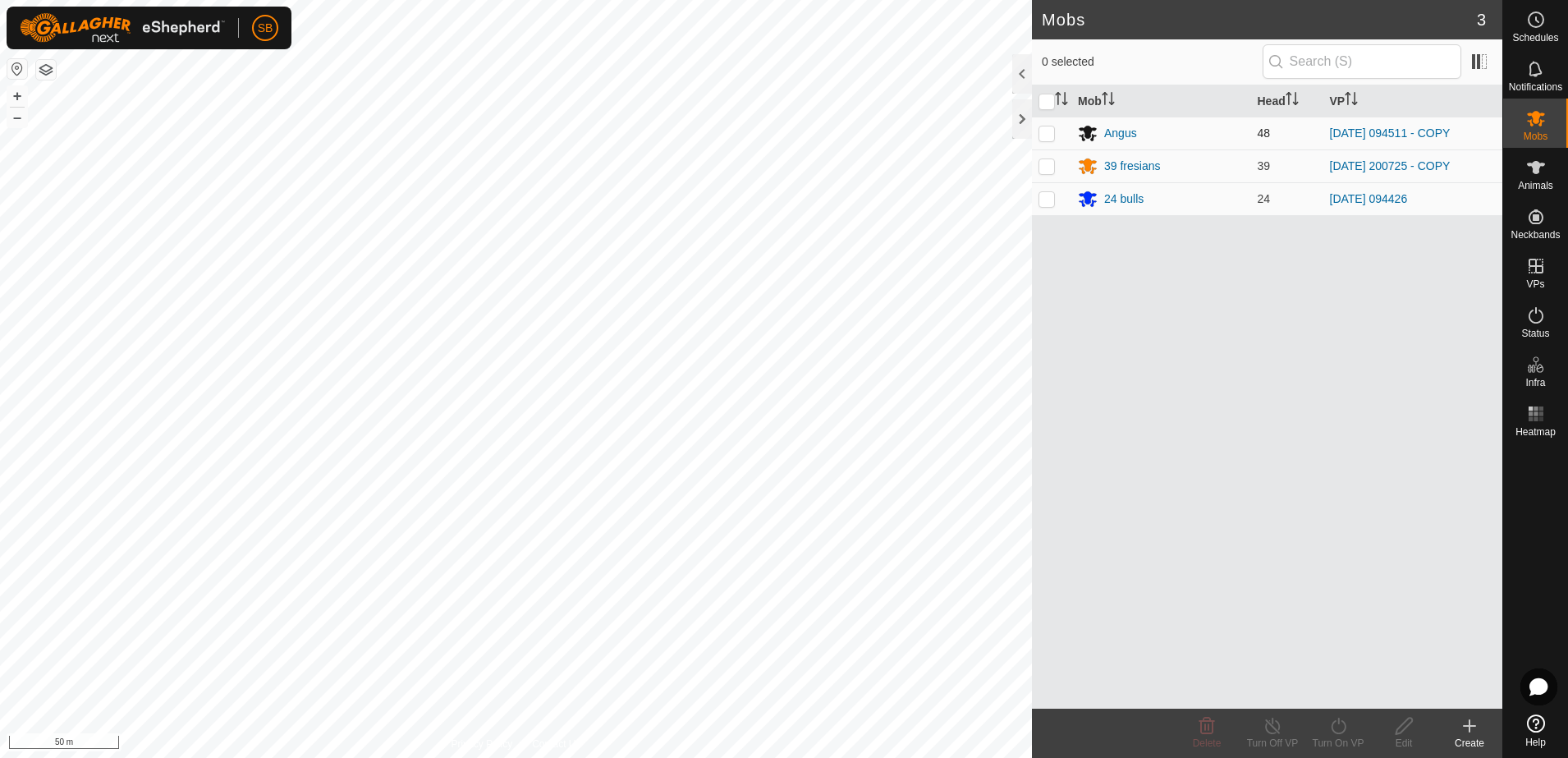
click at [1041, 137] on p-checkbox at bounding box center [1046, 132] width 16 height 13
checkbox input "true"
drag, startPoint x: 1344, startPoint y: 729, endPoint x: 1309, endPoint y: 729, distance: 35.0
click at [1344, 730] on icon at bounding box center [1338, 725] width 15 height 16
click at [1330, 688] on link "Now" at bounding box center [1388, 690] width 163 height 33
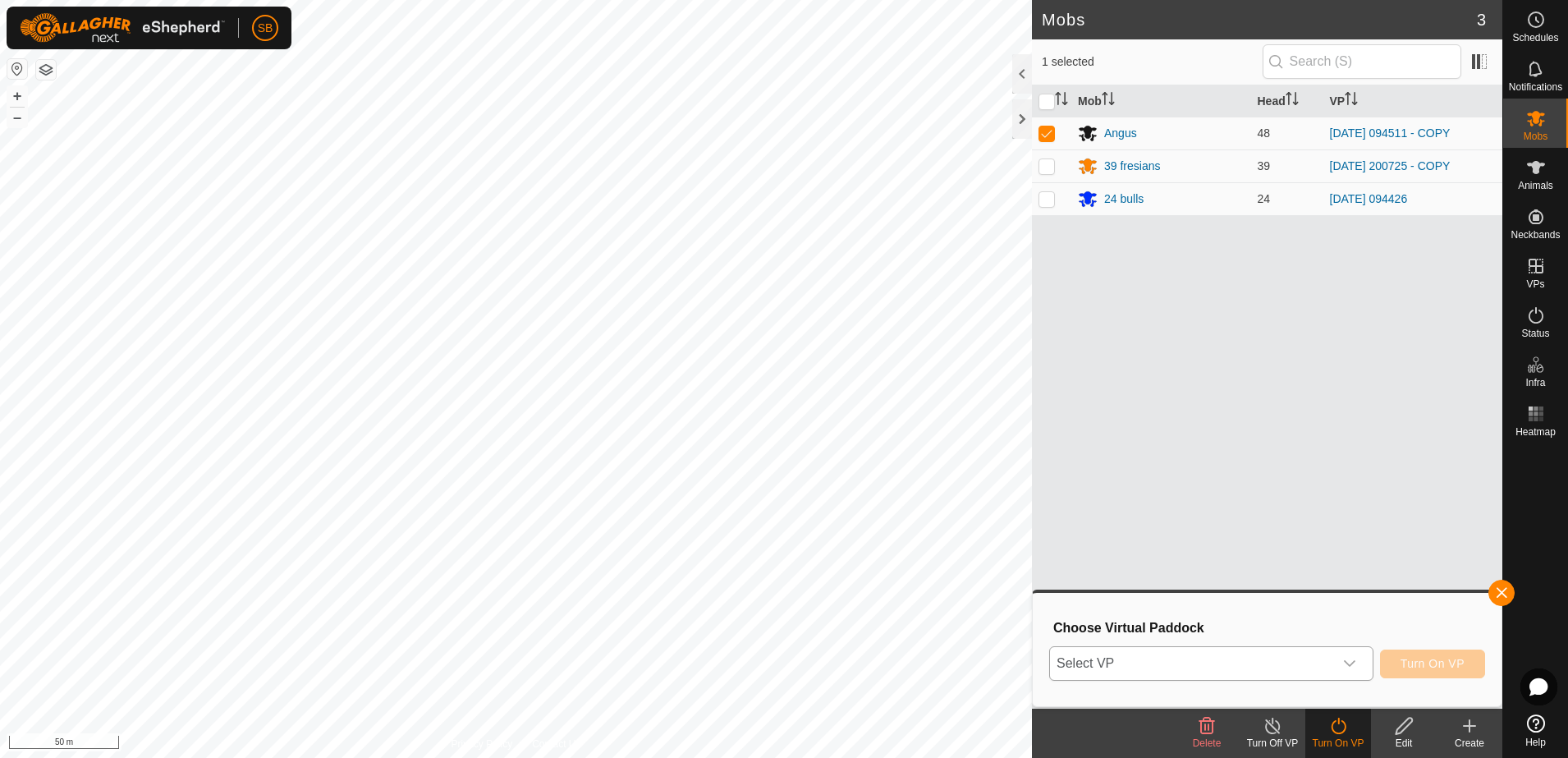
click at [1341, 667] on div "dropdown trigger" at bounding box center [1350, 664] width 33 height 33
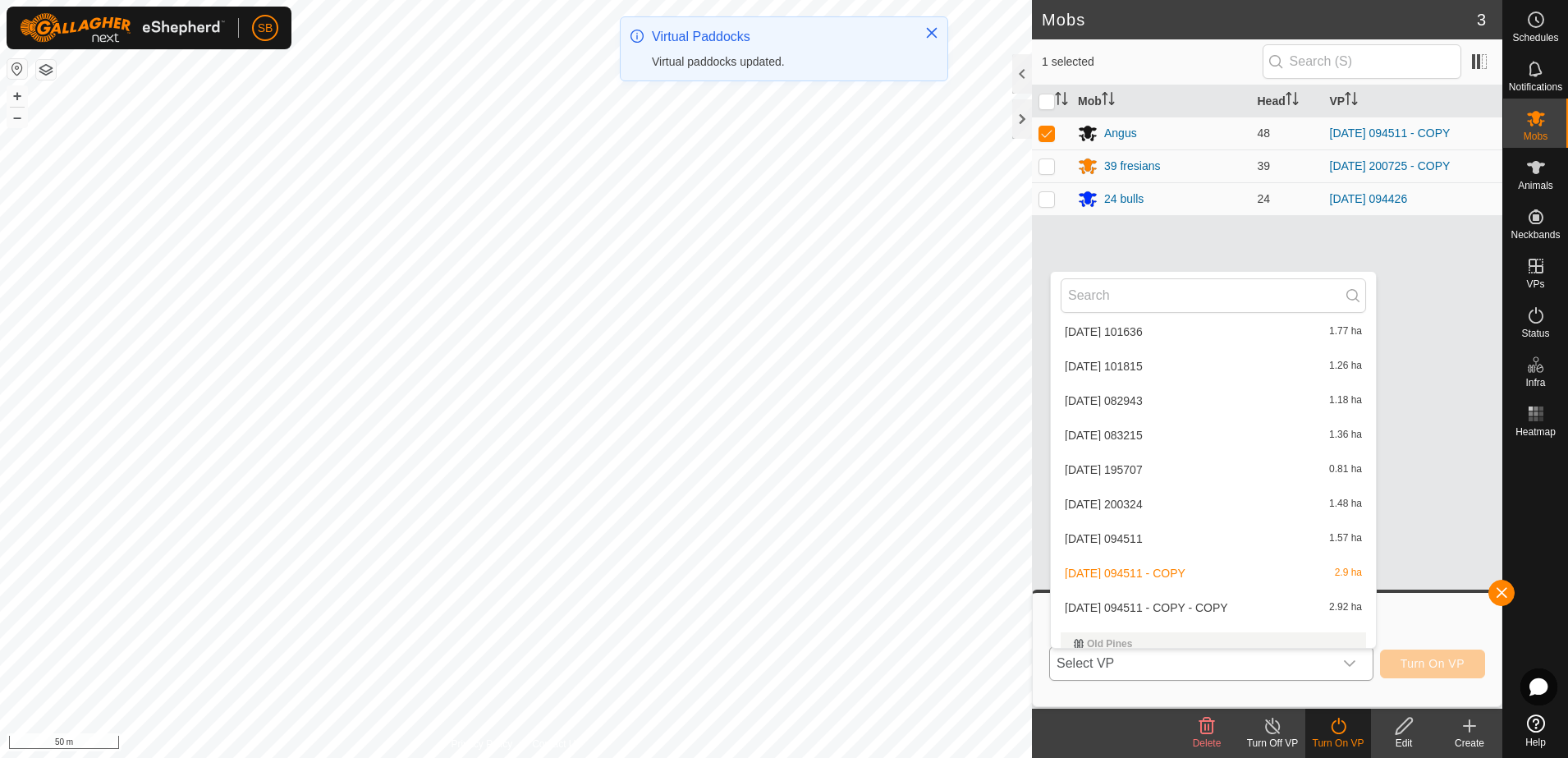
scroll to position [2484, 0]
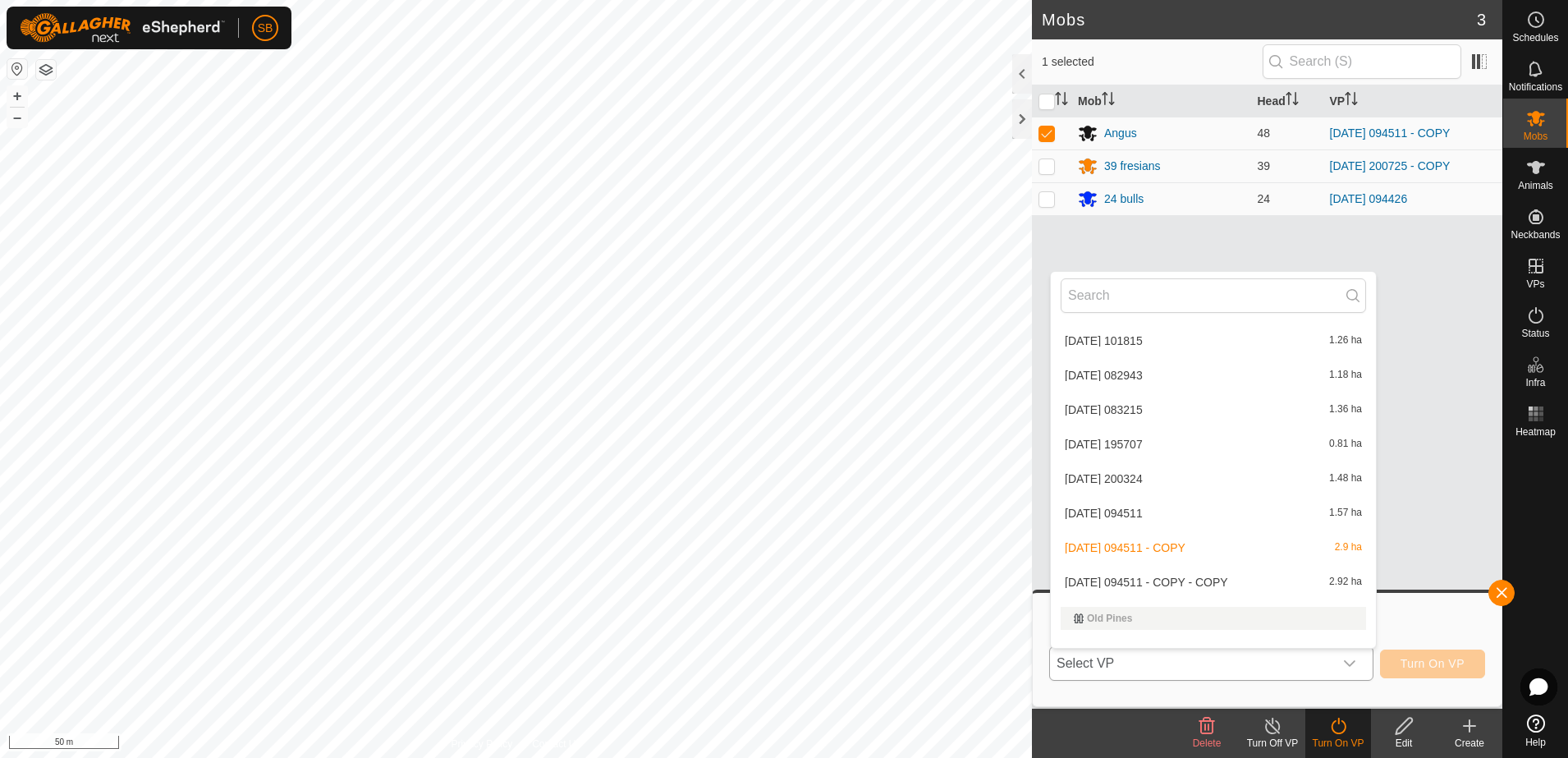
click at [1167, 581] on li "[DATE] 094511 - COPY - COPY 2.92 ha" at bounding box center [1214, 582] width 325 height 33
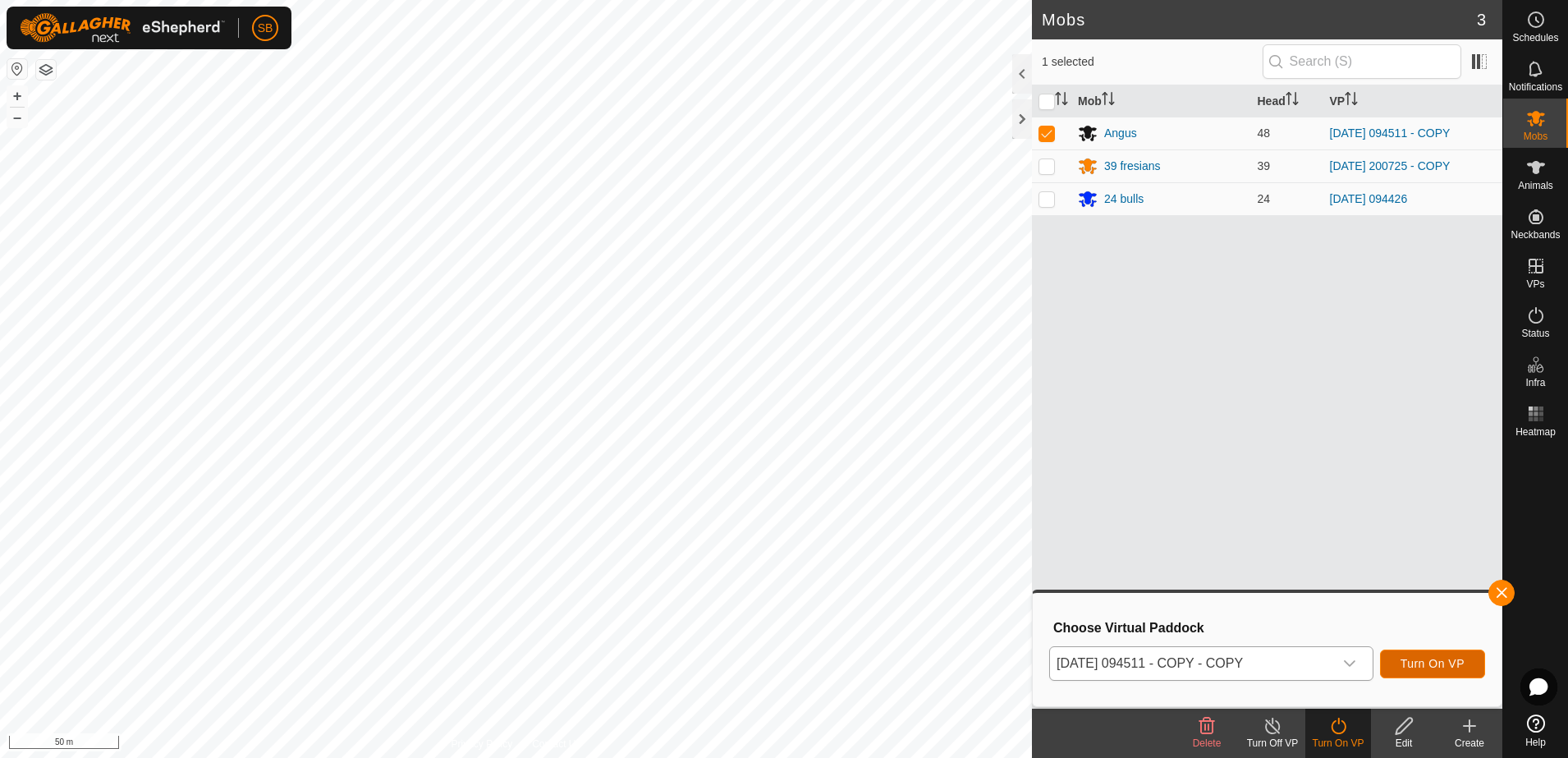
click at [1423, 662] on span "Turn On VP" at bounding box center [1433, 663] width 64 height 13
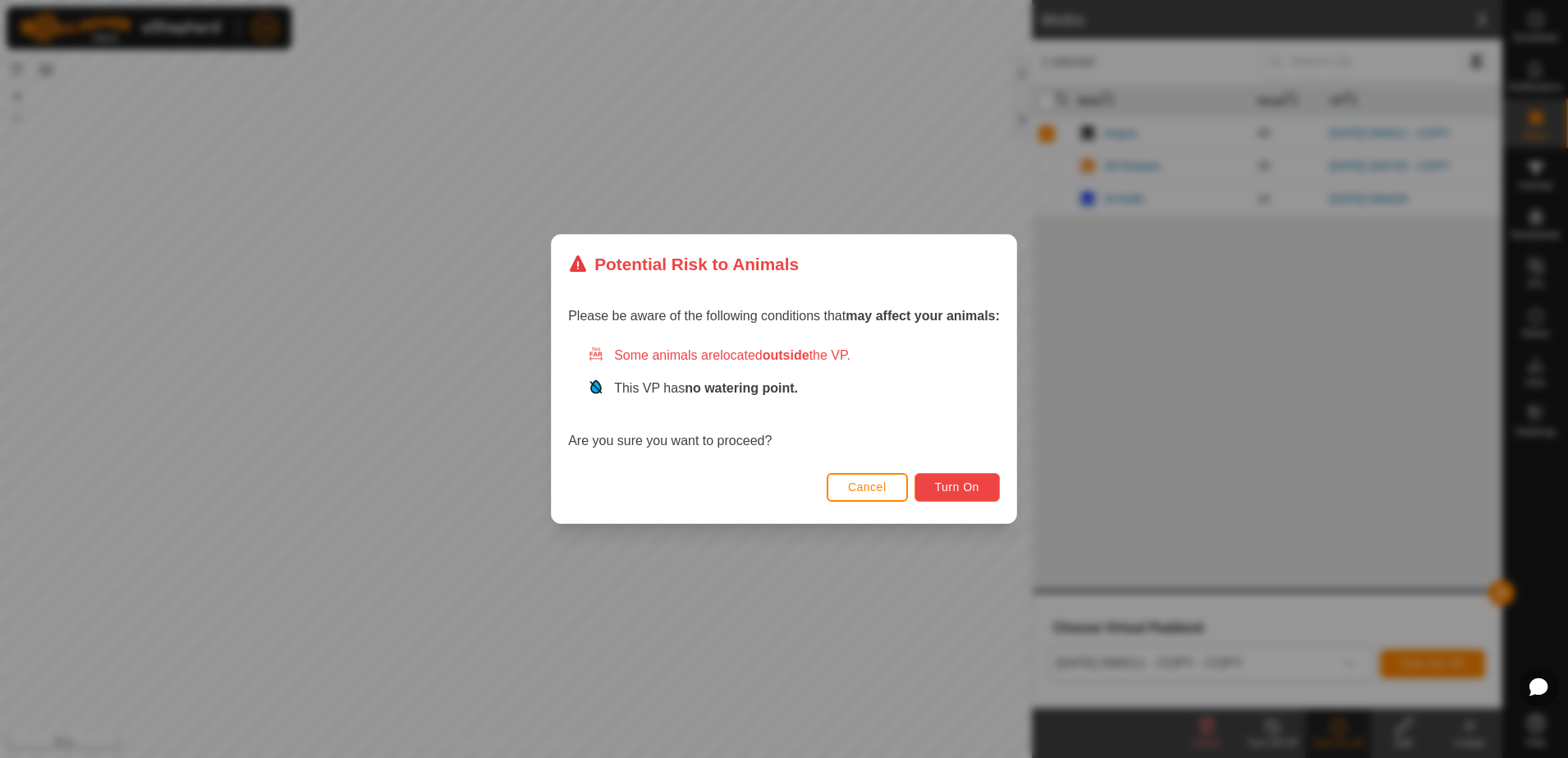
click at [972, 493] on span "Turn On" at bounding box center [957, 486] width 44 height 13
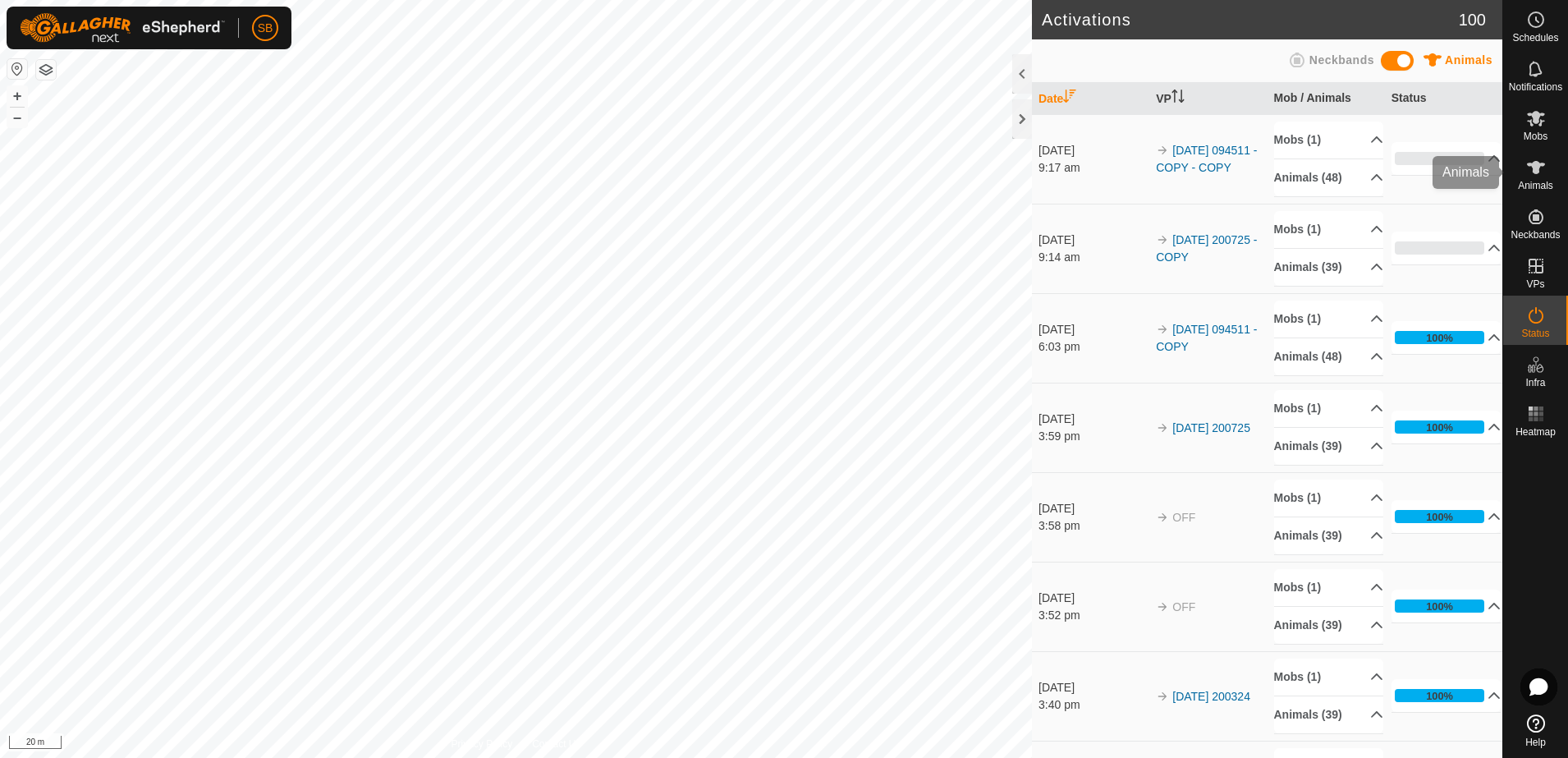
click at [1544, 158] on icon at bounding box center [1536, 167] width 20 height 20
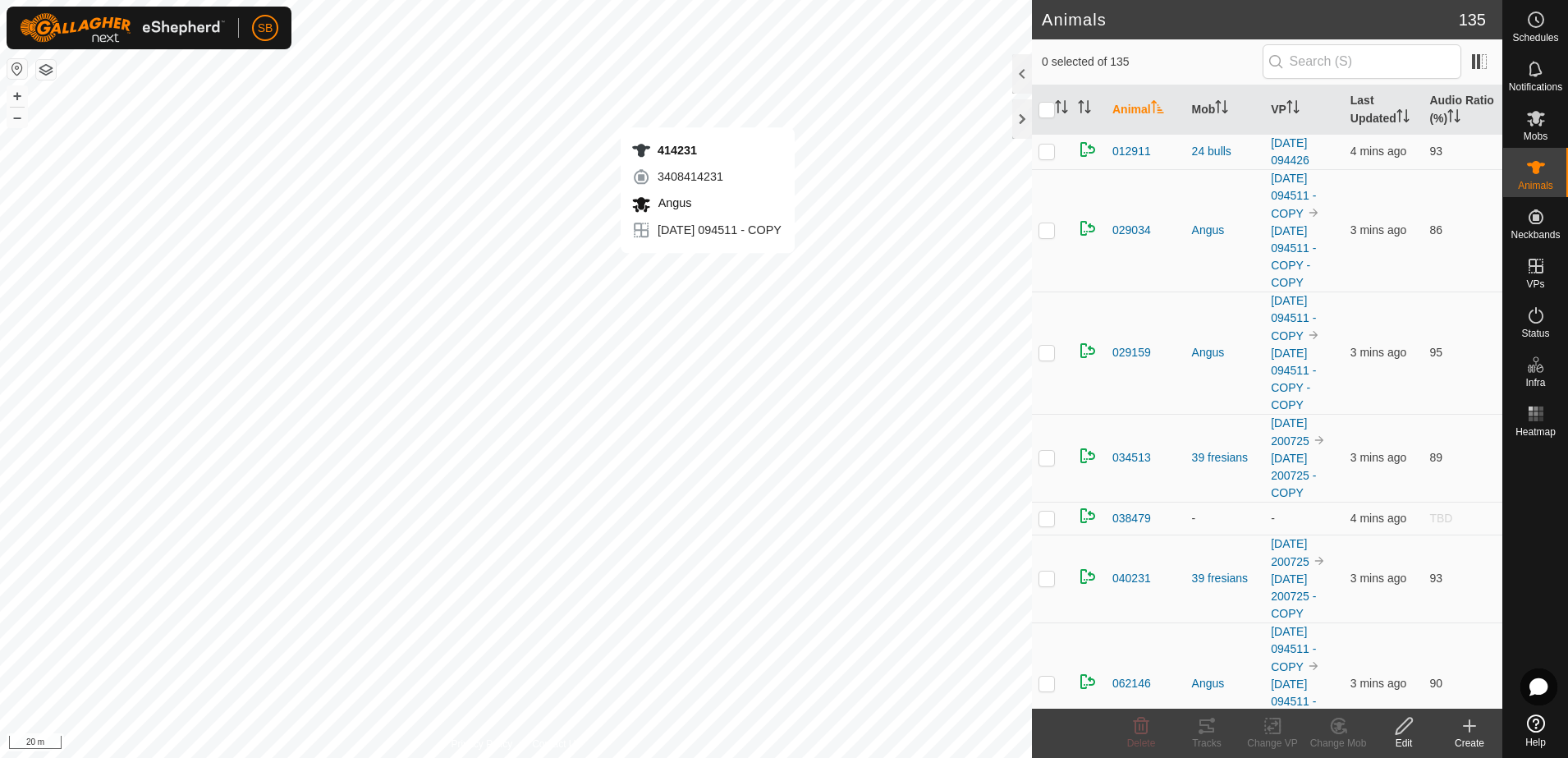
checkbox input "true"
click at [755, 273] on div "087808 1175087808 [GEOGRAPHIC_DATA] [DATE] 094511 - COPY + – ⇧ i 20 m" at bounding box center [516, 379] width 1032 height 758
checkbox input "true"
click at [1206, 729] on icon at bounding box center [1206, 725] width 20 height 20
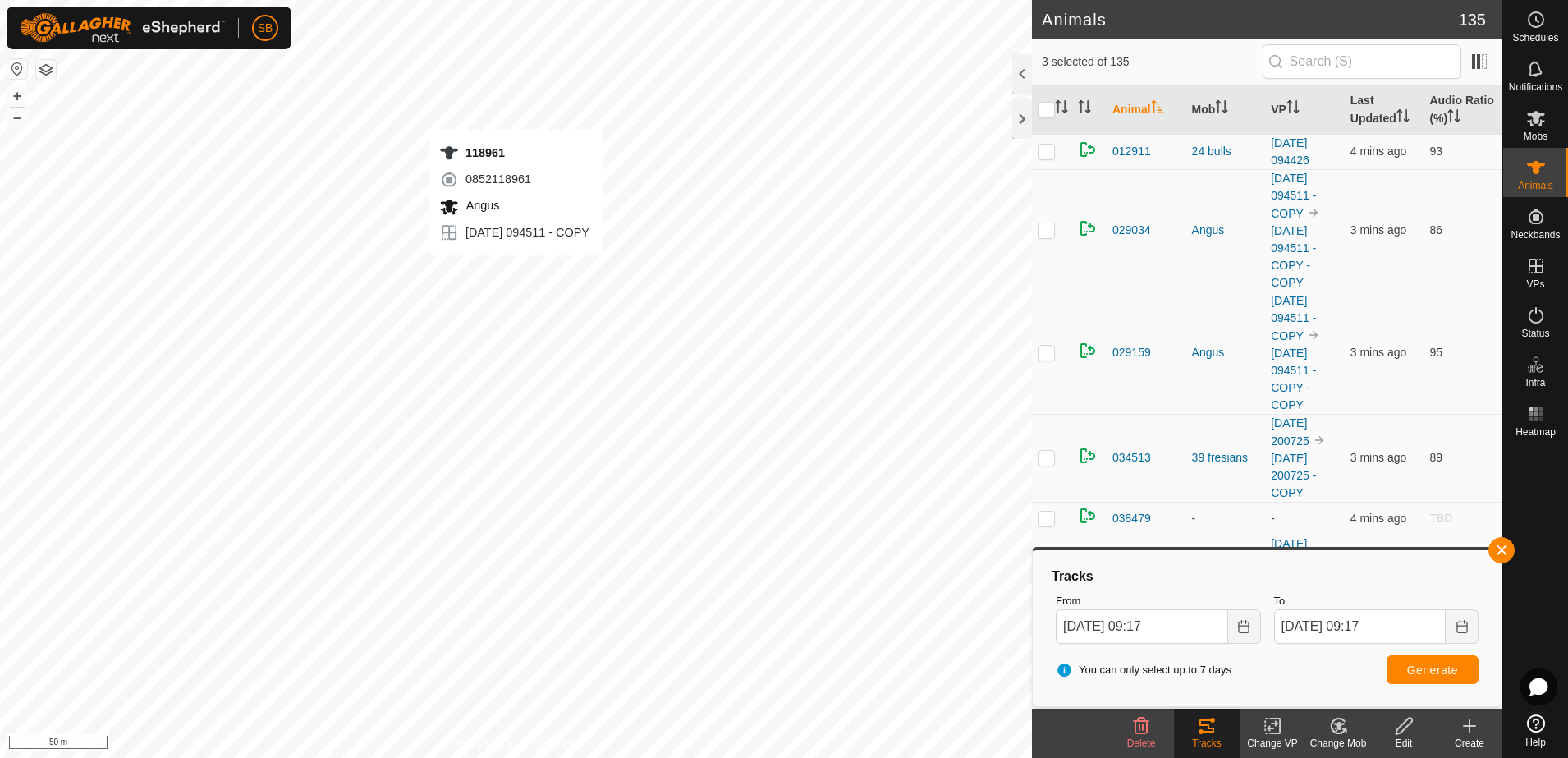
checkbox input "false"
checkbox input "true"
checkbox input "false"
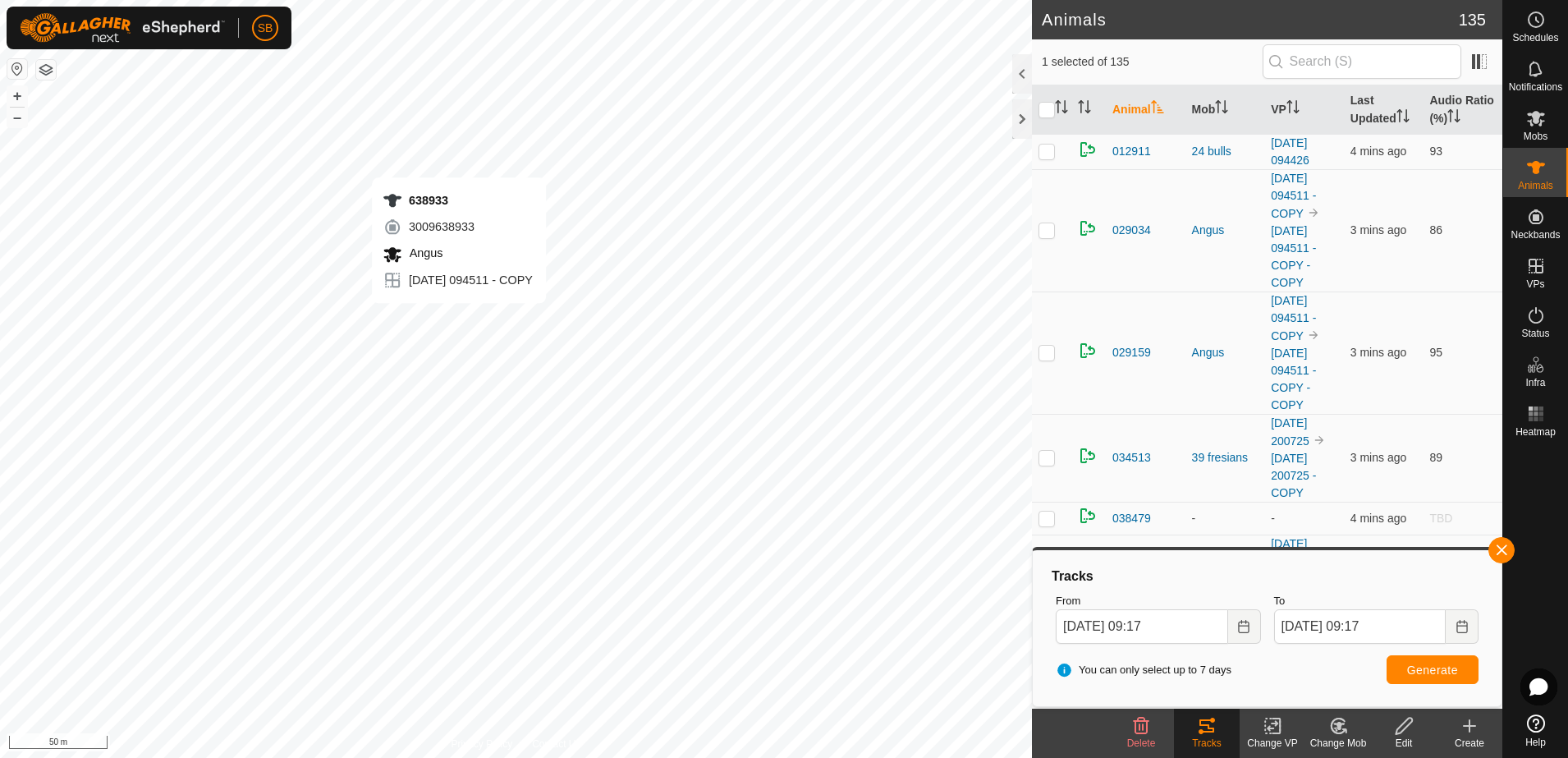
checkbox input "true"
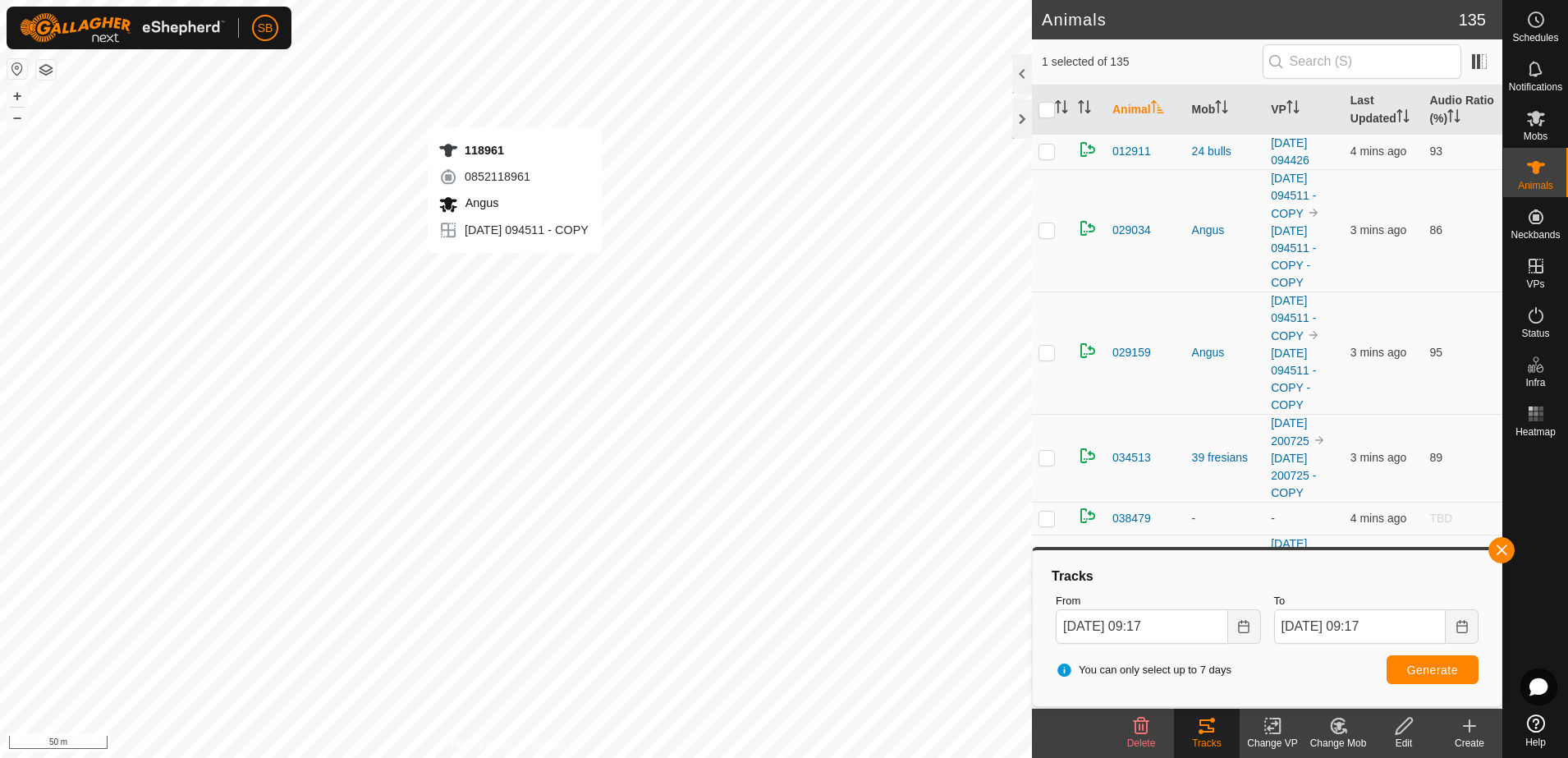
checkbox input "true"
click at [1453, 666] on span "Generate" at bounding box center [1432, 670] width 51 height 13
click at [1509, 552] on button "button" at bounding box center [1501, 550] width 26 height 26
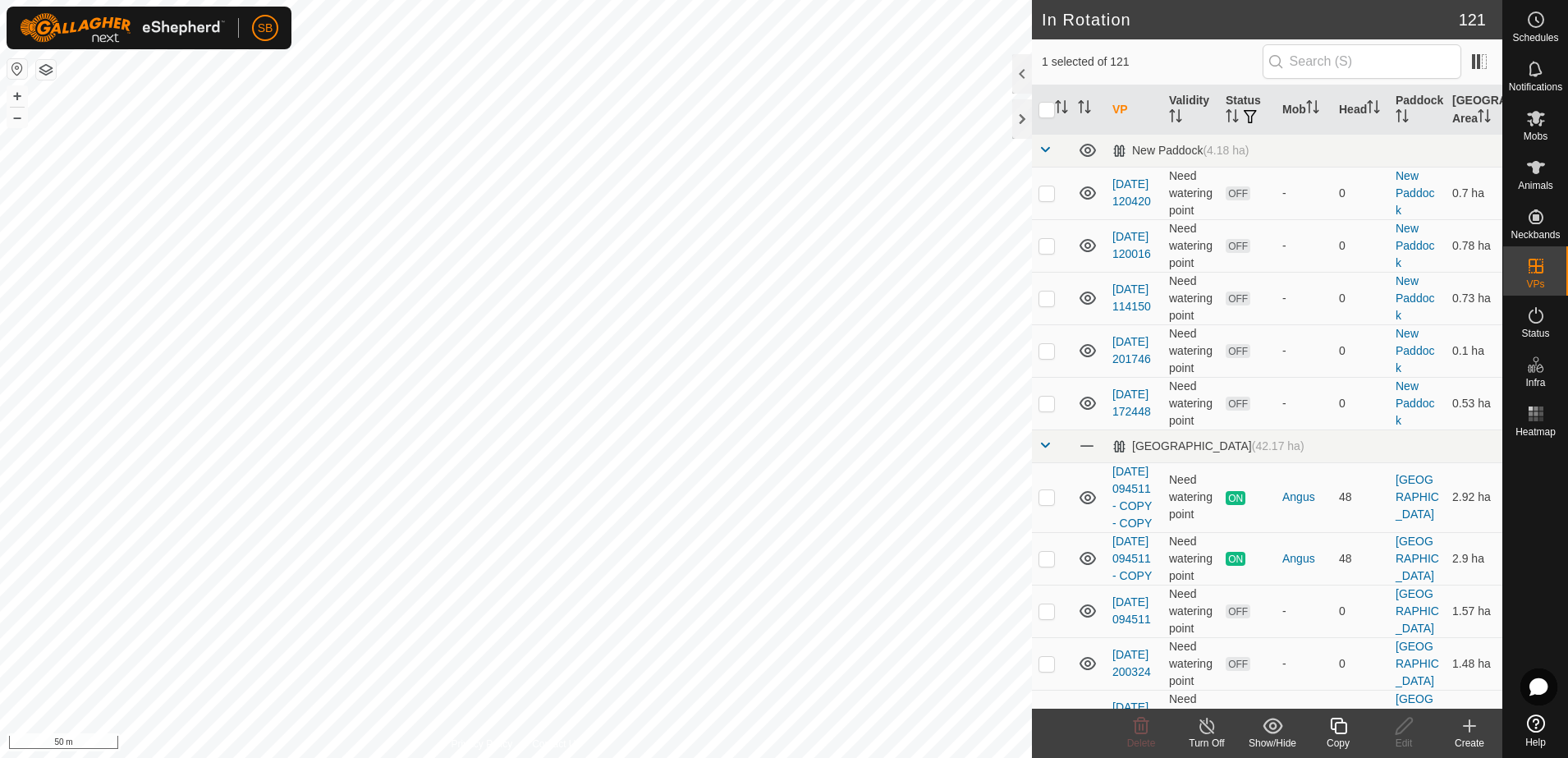
click at [1340, 733] on icon at bounding box center [1338, 725] width 16 height 16
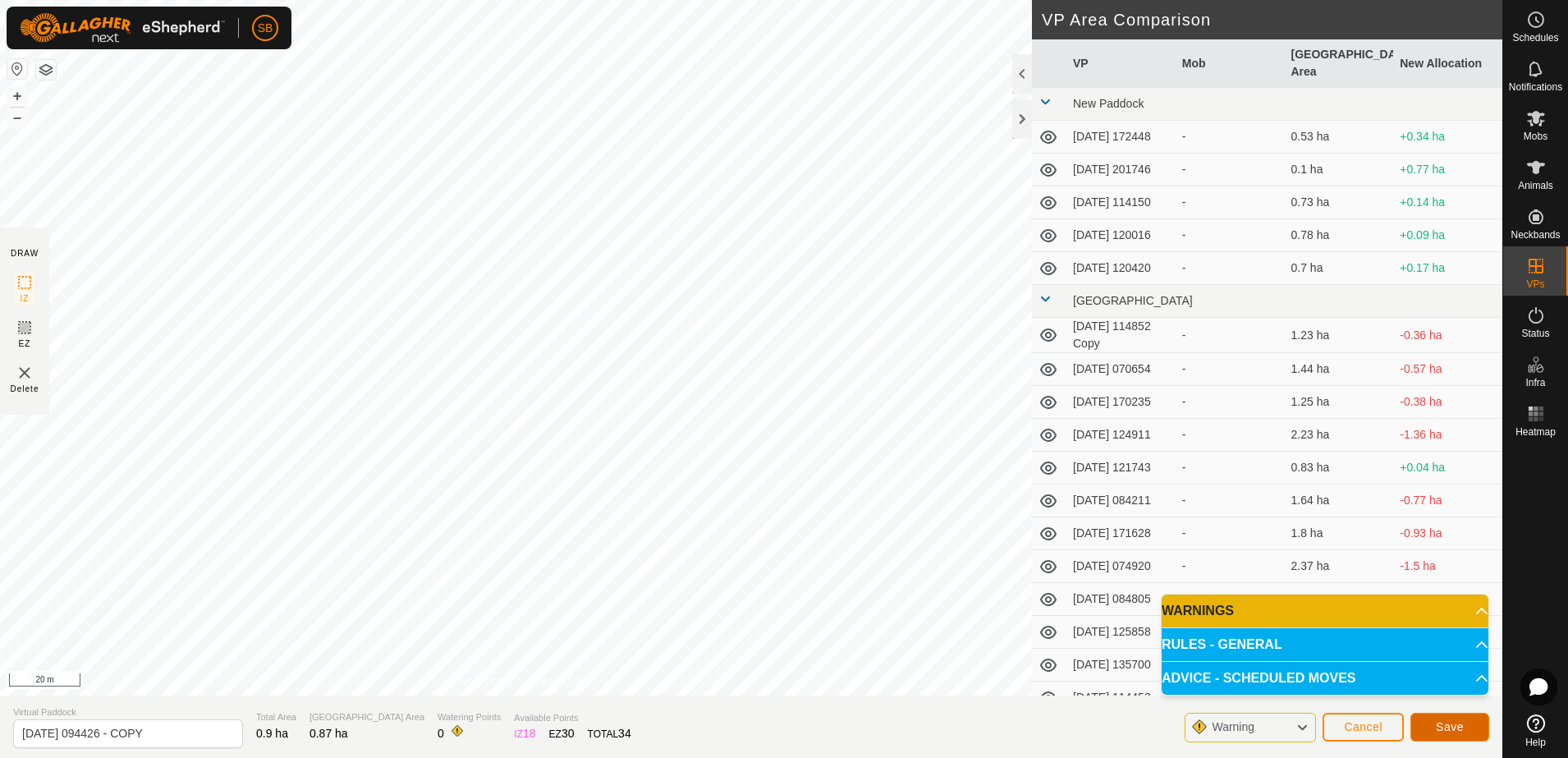
click at [1464, 729] on button "Save" at bounding box center [1449, 727] width 79 height 29
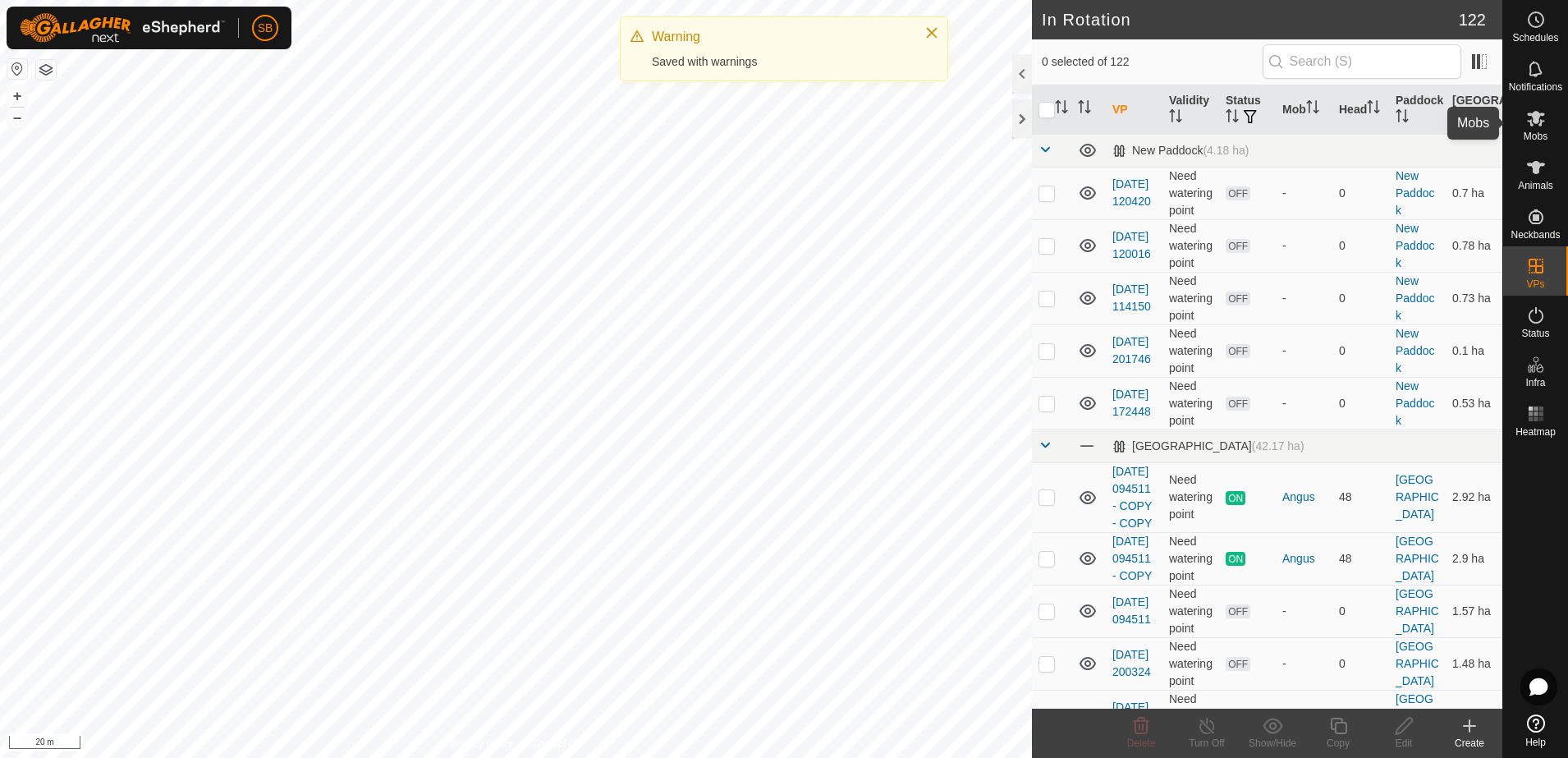
click at [1543, 116] on icon at bounding box center [1536, 118] width 20 height 20
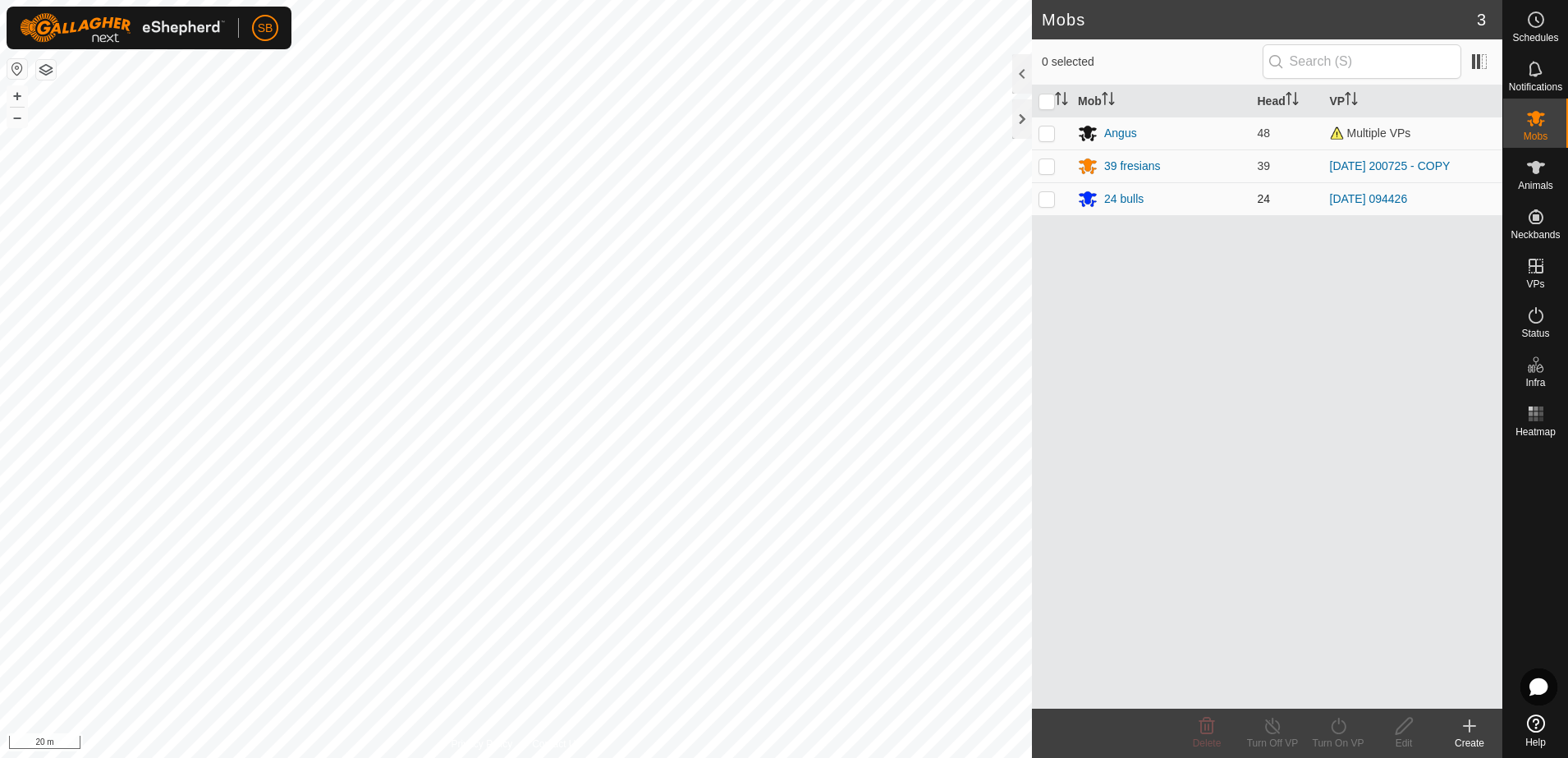
click at [1052, 200] on p-checkbox at bounding box center [1046, 198] width 16 height 13
checkbox input "true"
click at [1325, 723] on turn-on-svg-icon at bounding box center [1339, 725] width 66 height 20
click at [1335, 691] on link "Now" at bounding box center [1388, 690] width 163 height 33
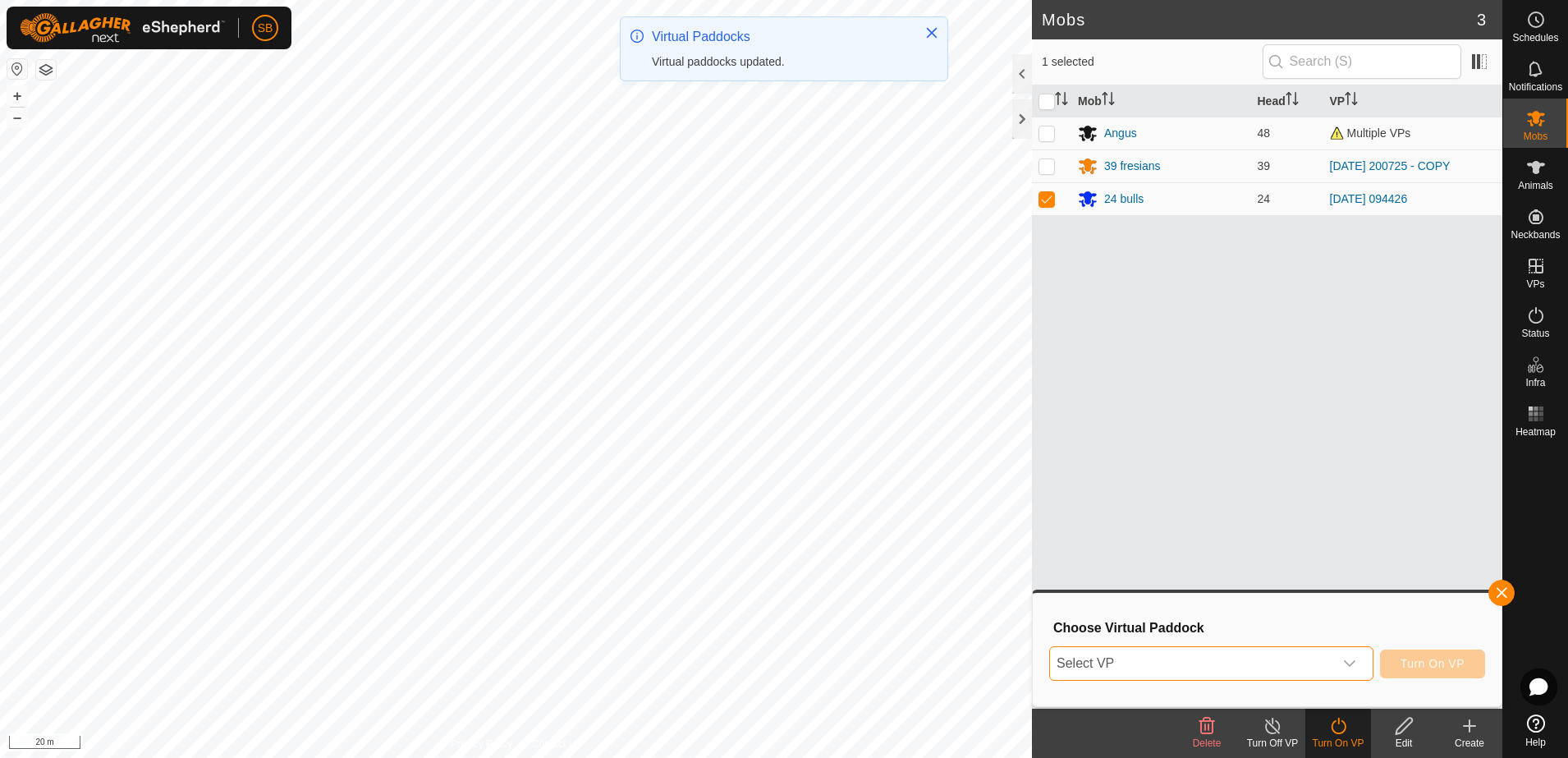
click at [1333, 665] on span "Select VP" at bounding box center [1192, 664] width 283 height 33
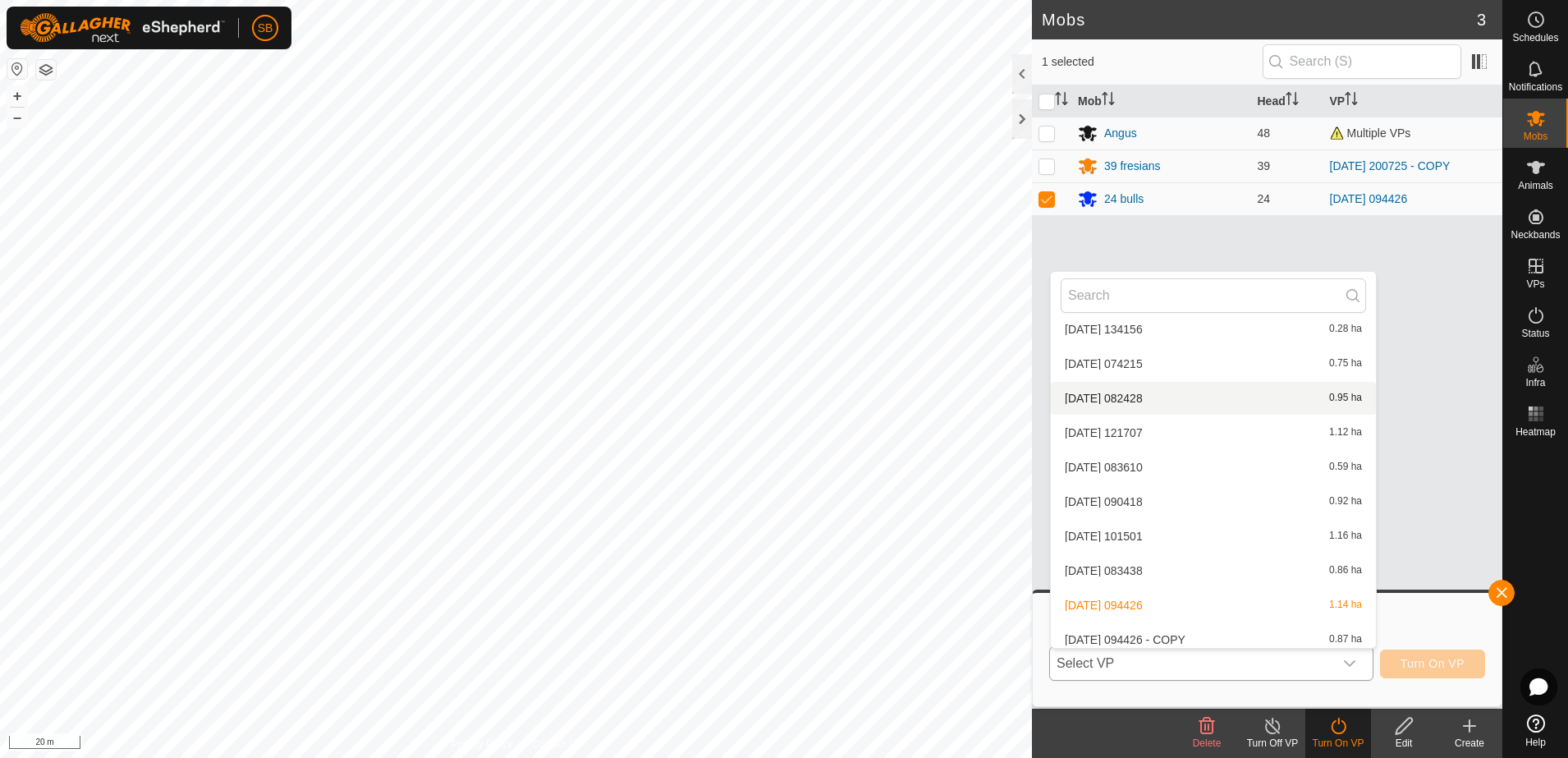
scroll to position [4141, 0]
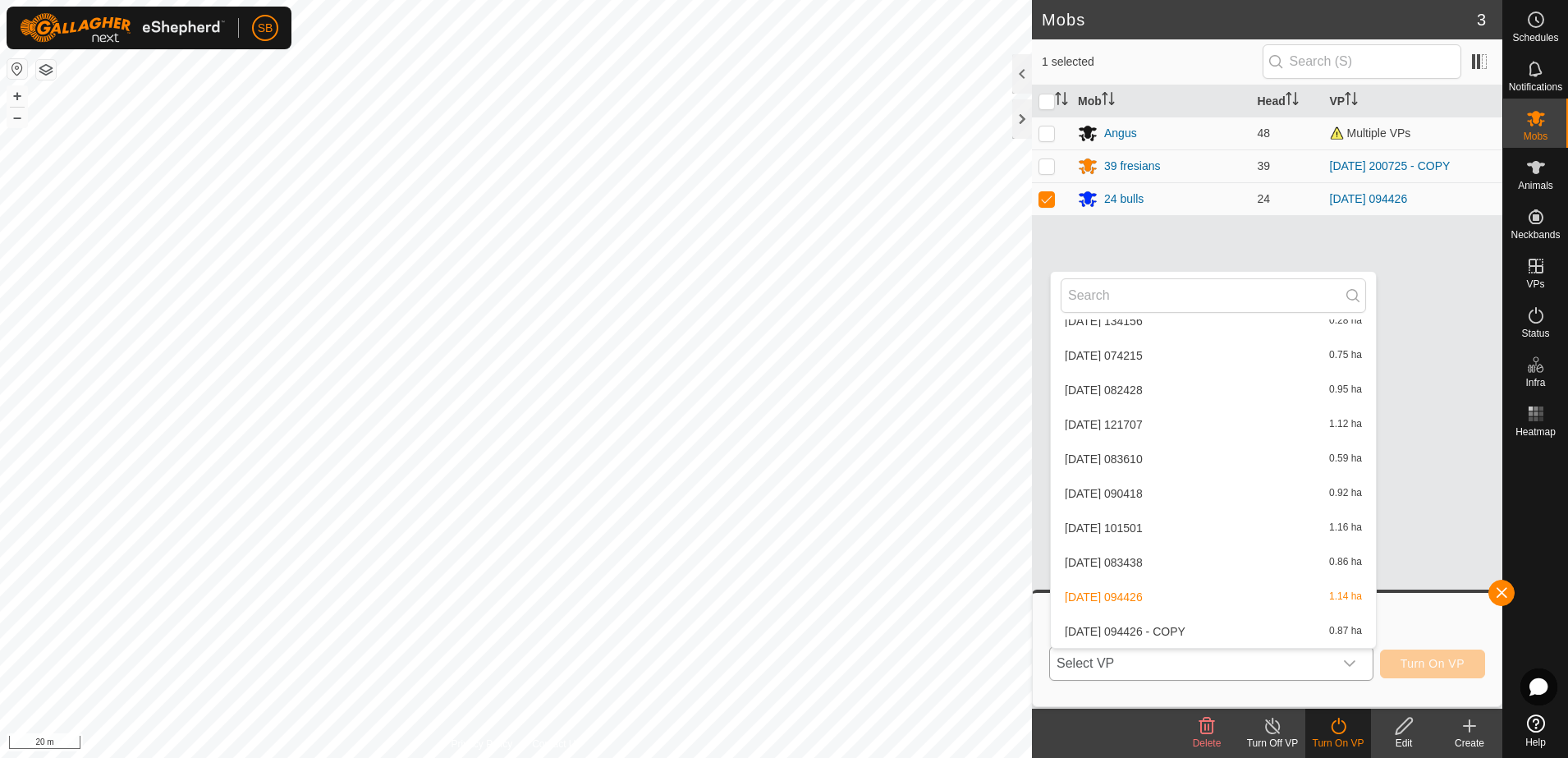
click at [1198, 630] on li "[DATE] 094426 - COPY 0.87 ha" at bounding box center [1214, 632] width 325 height 33
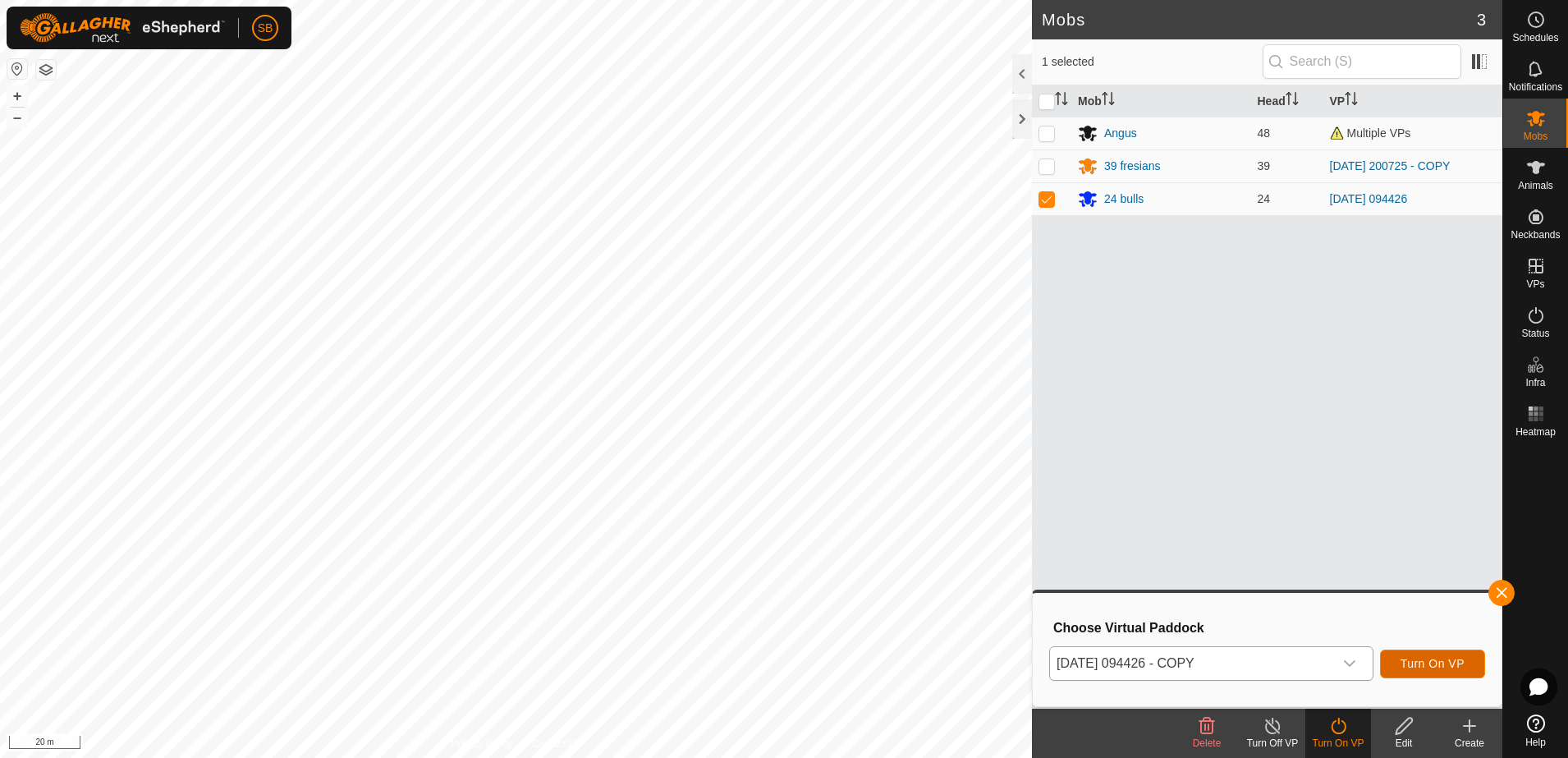
click at [1426, 671] on button "Turn On VP" at bounding box center [1432, 664] width 105 height 29
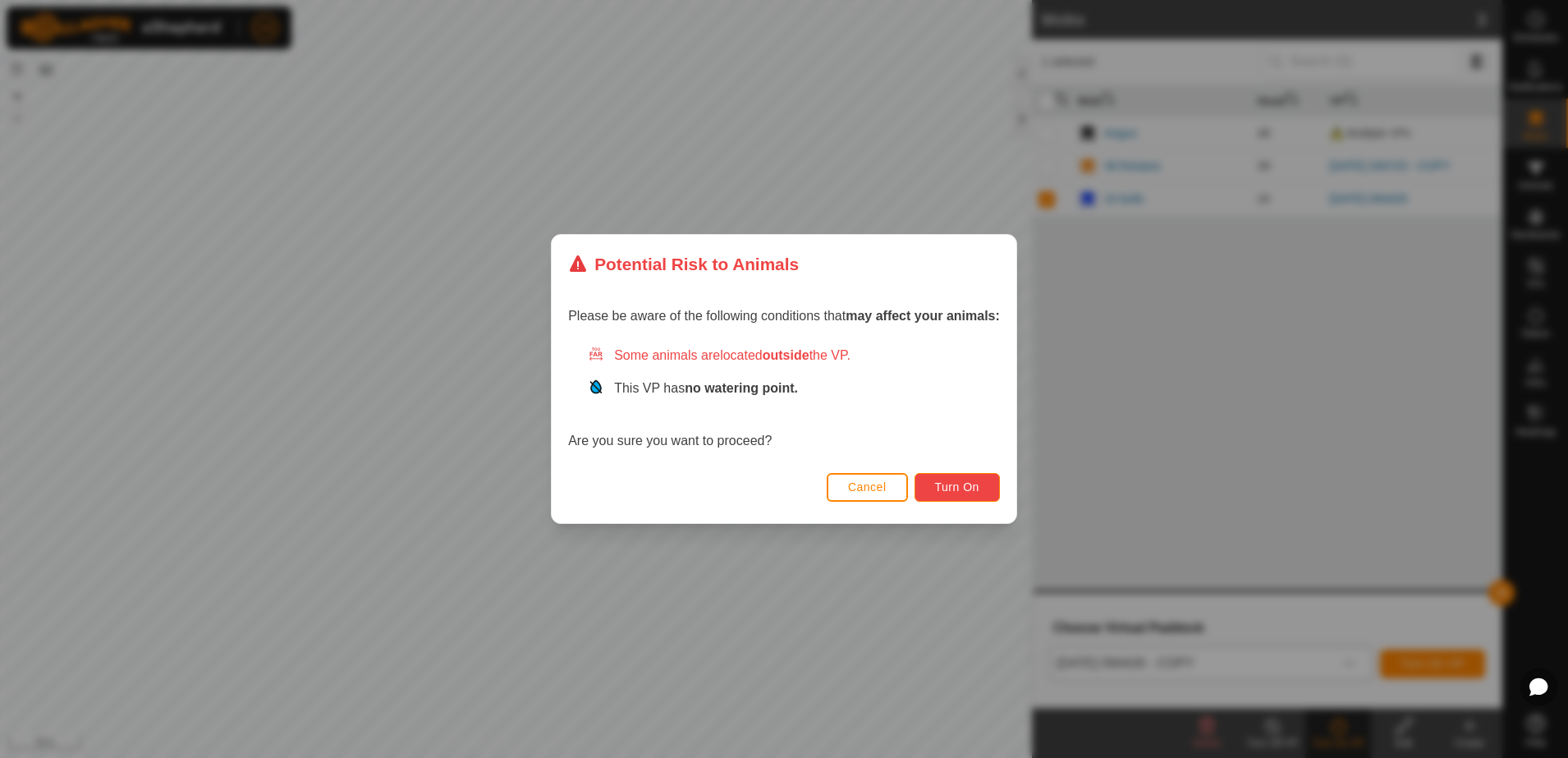
click at [956, 485] on span "Turn On" at bounding box center [957, 486] width 44 height 13
